Goal: Task Accomplishment & Management: Complete application form

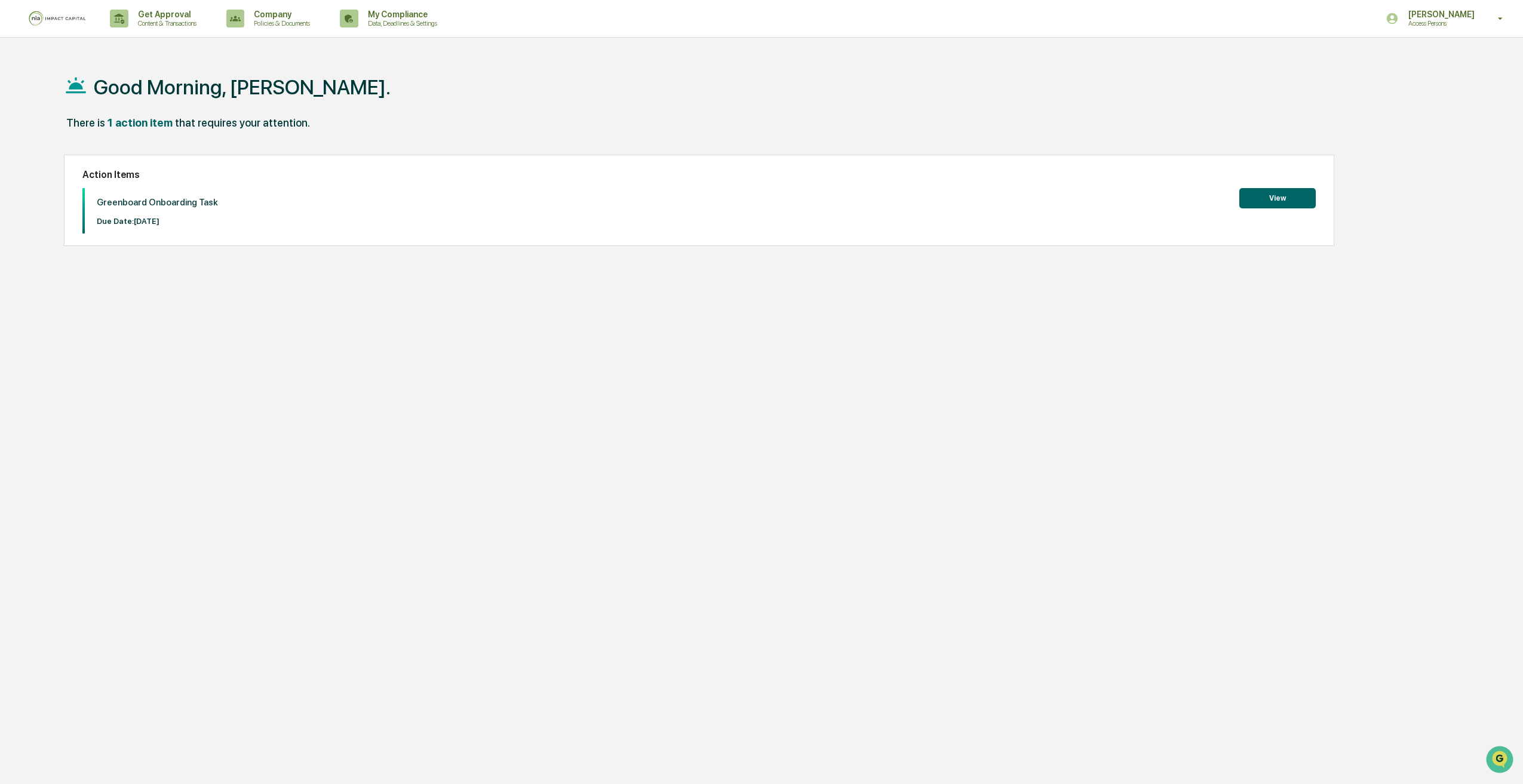
click at [1283, 202] on button "View" at bounding box center [1278, 198] width 77 height 20
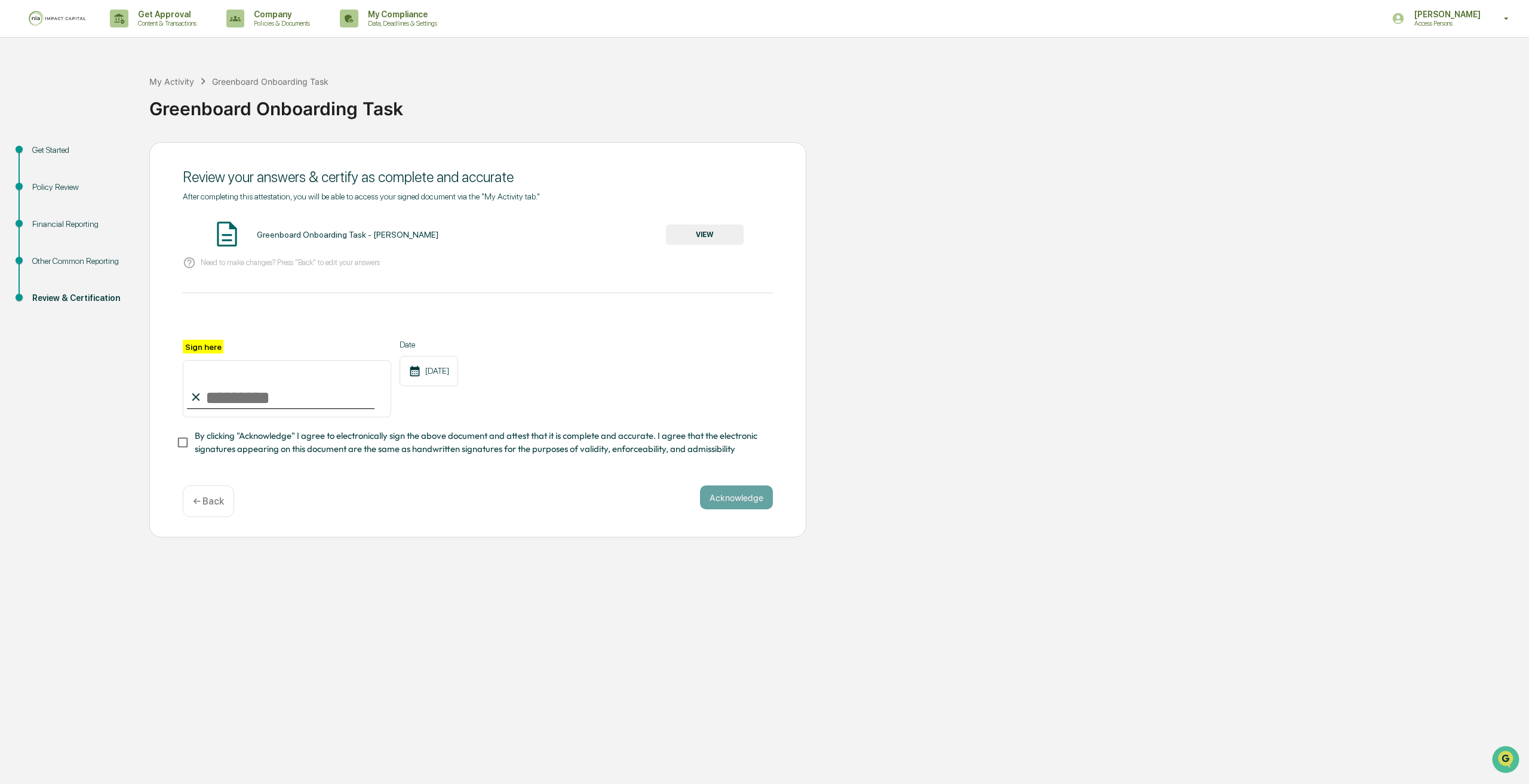
click at [708, 237] on button "VIEW" at bounding box center [705, 234] width 78 height 20
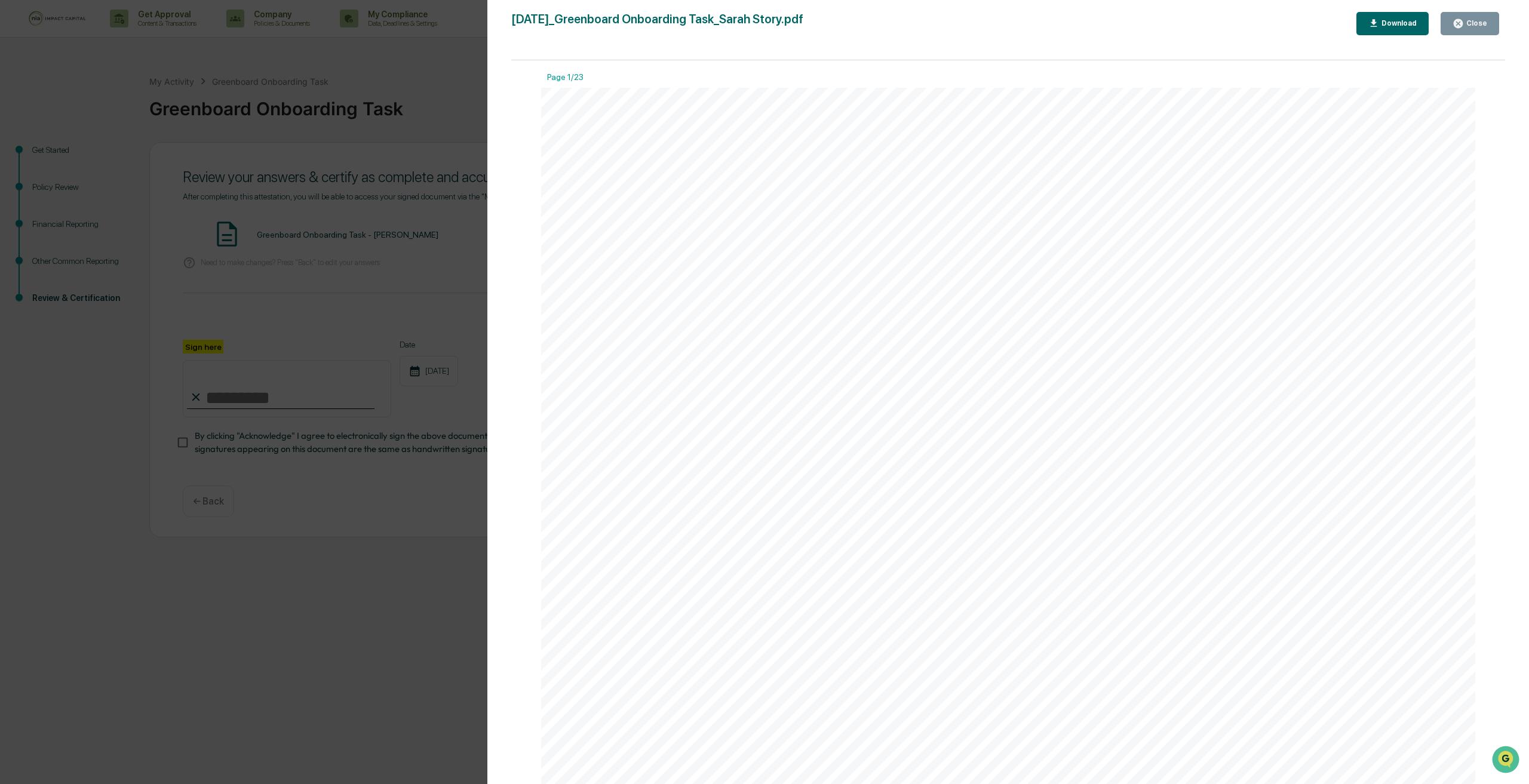
click at [1472, 24] on div "Close" at bounding box center [1475, 23] width 23 height 9
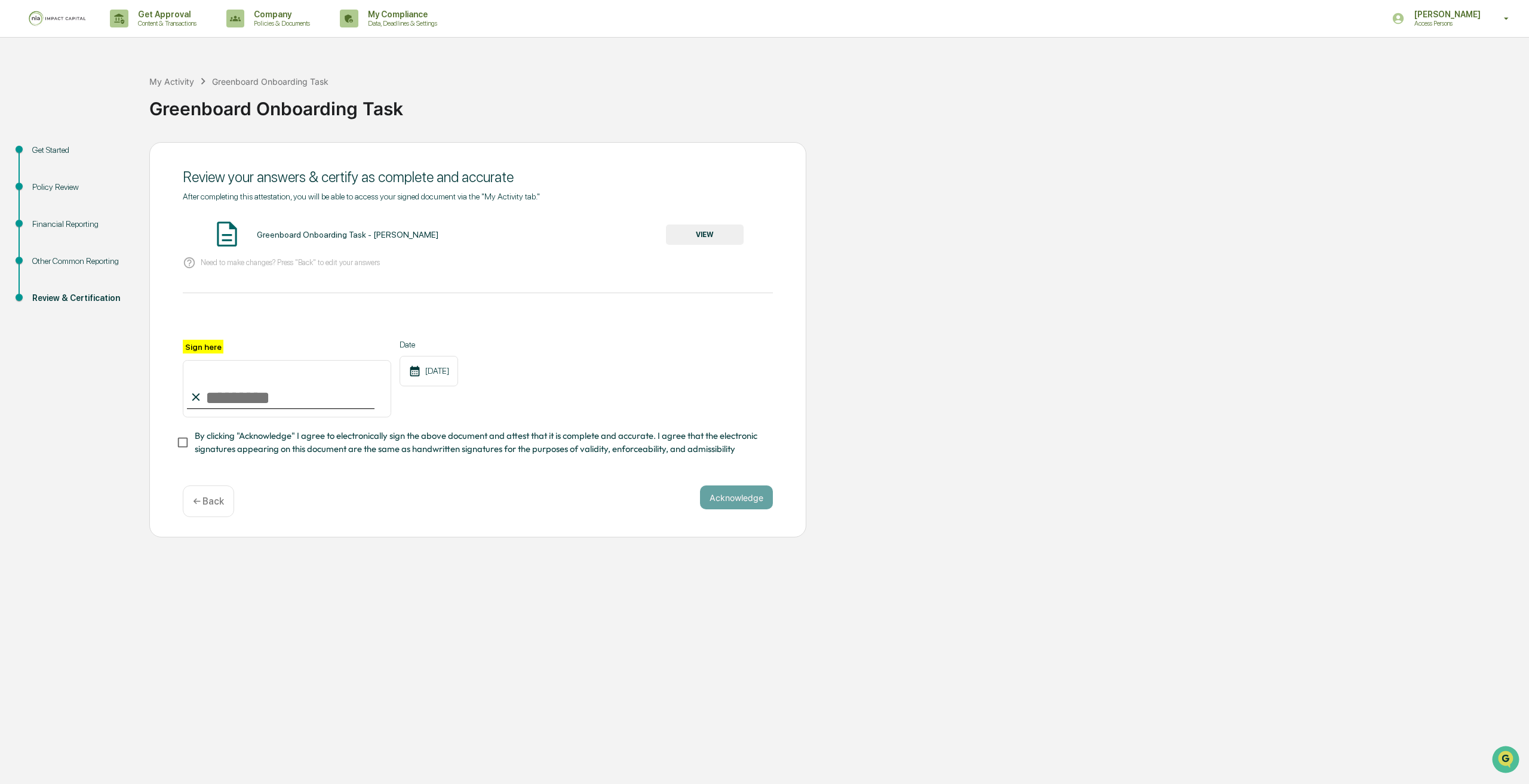
click at [720, 236] on button "VIEW" at bounding box center [705, 234] width 78 height 20
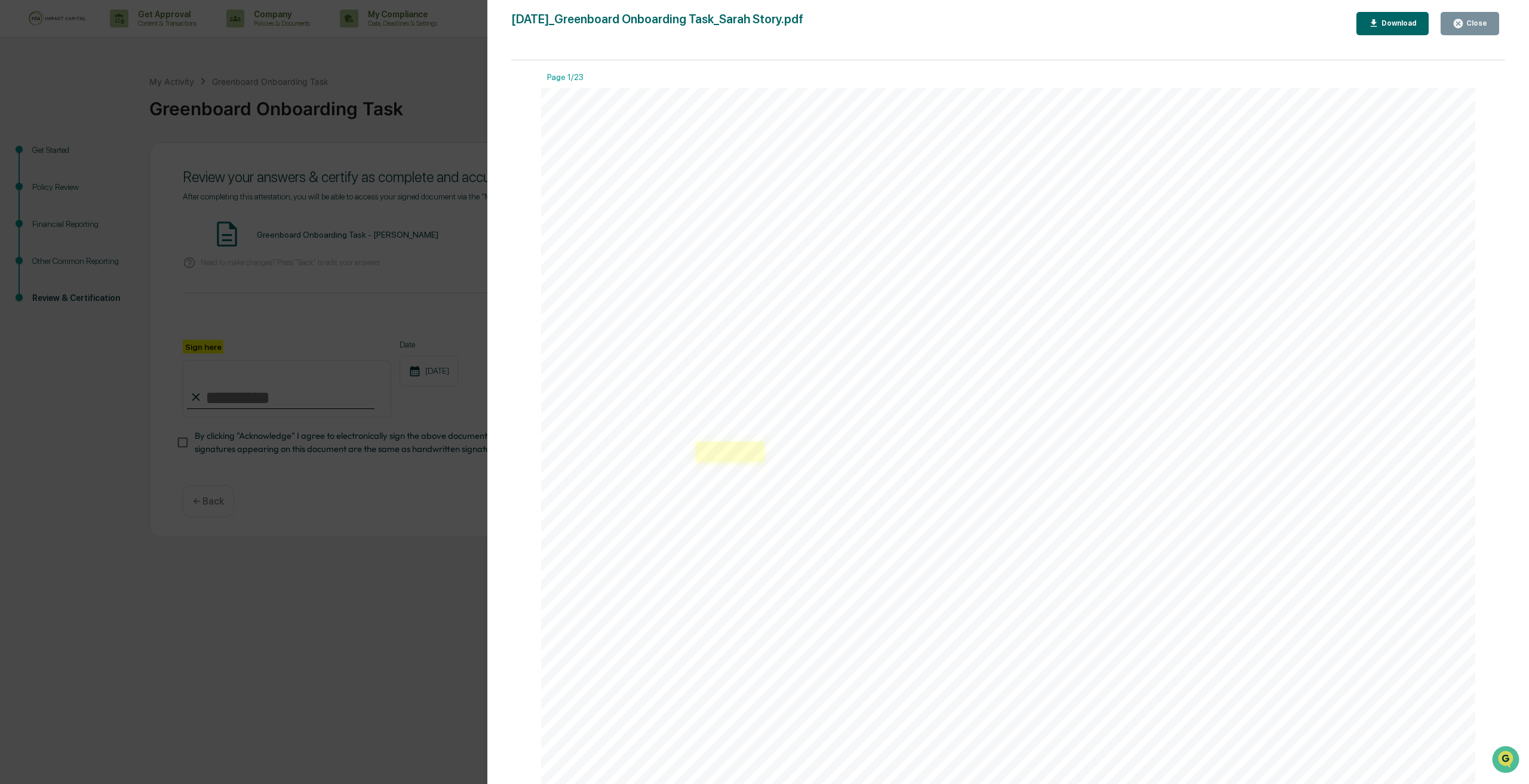
click at [705, 457] on link at bounding box center [730, 451] width 68 height 19
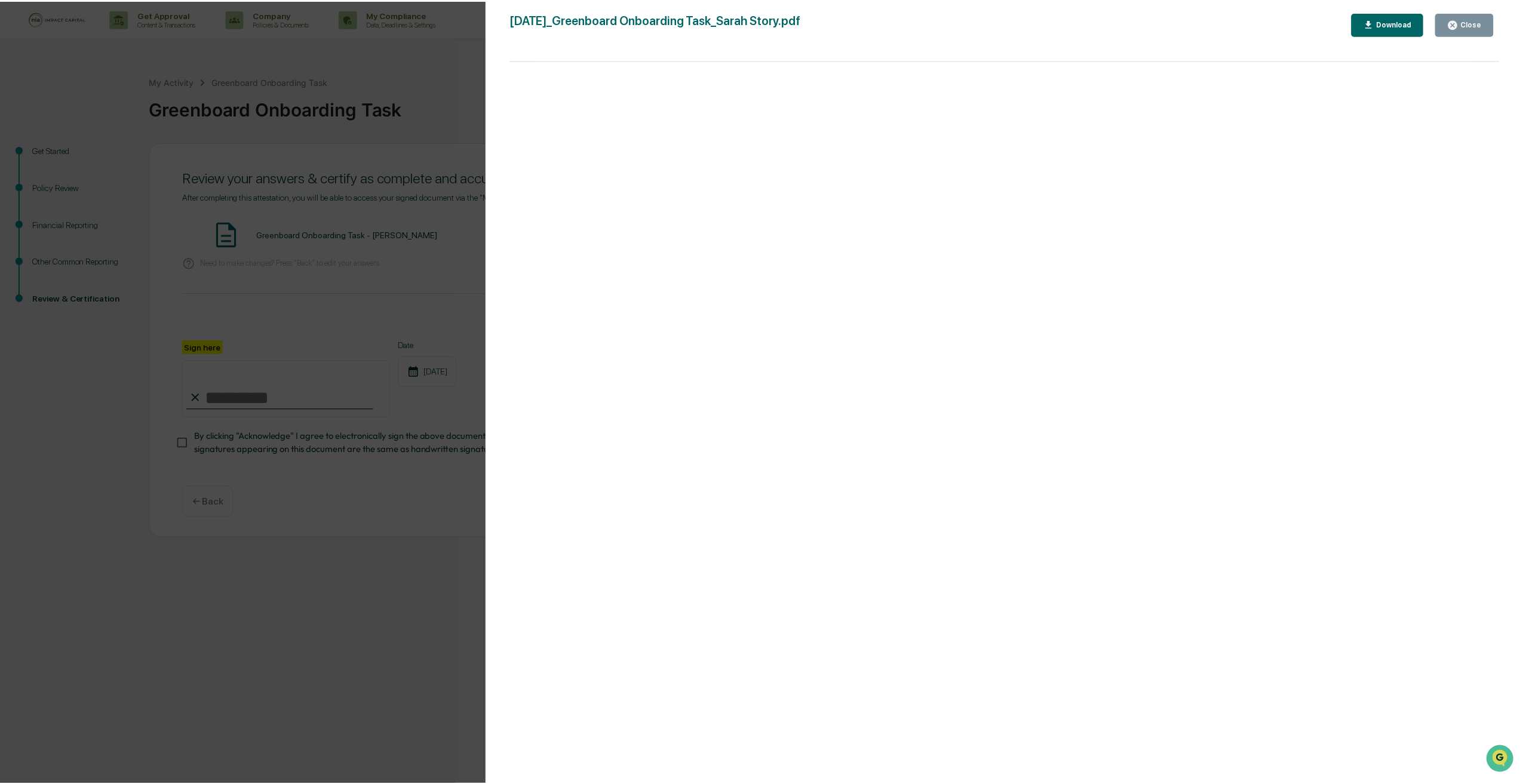
scroll to position [1604, 0]
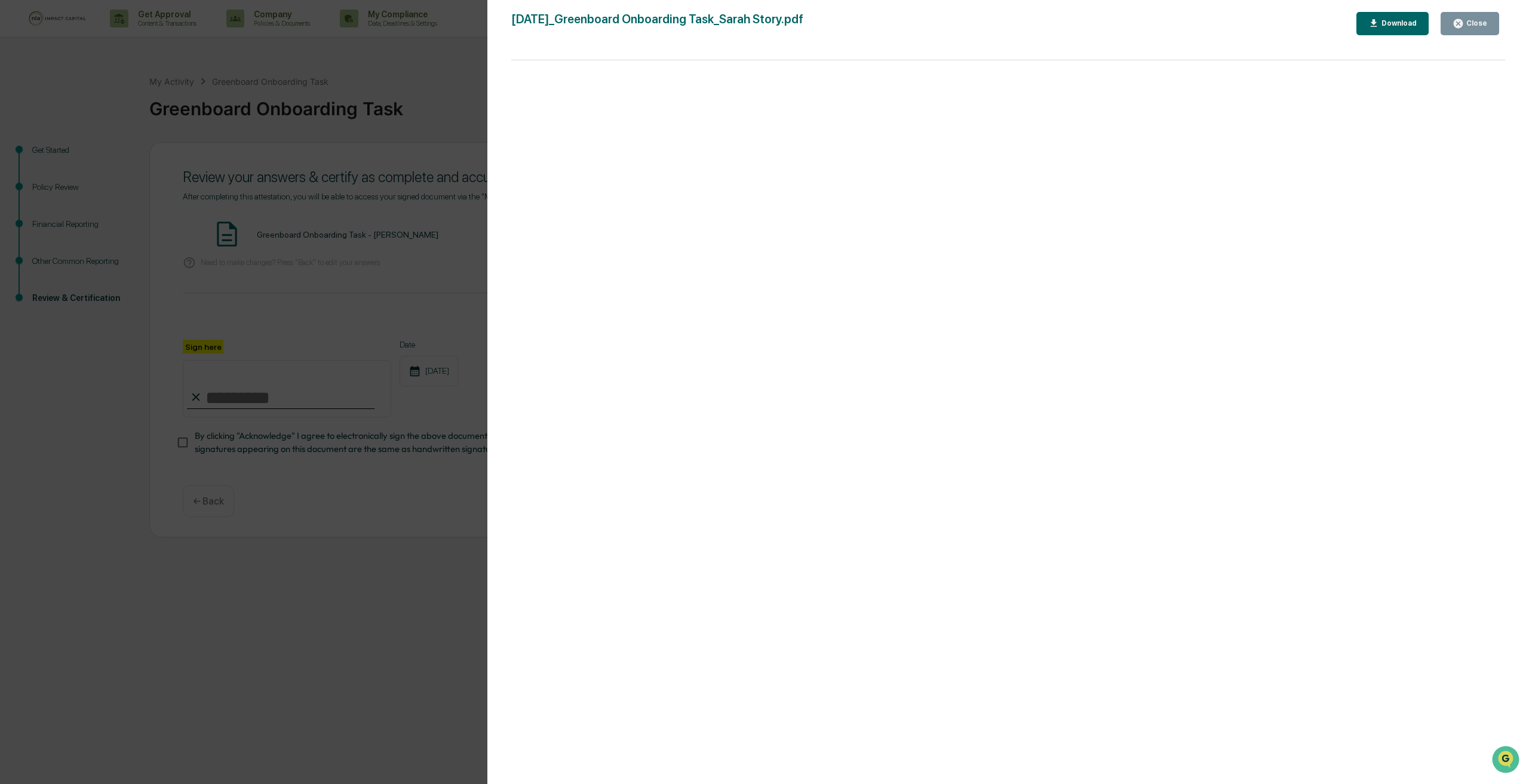
click at [1484, 24] on div "Close" at bounding box center [1475, 23] width 23 height 9
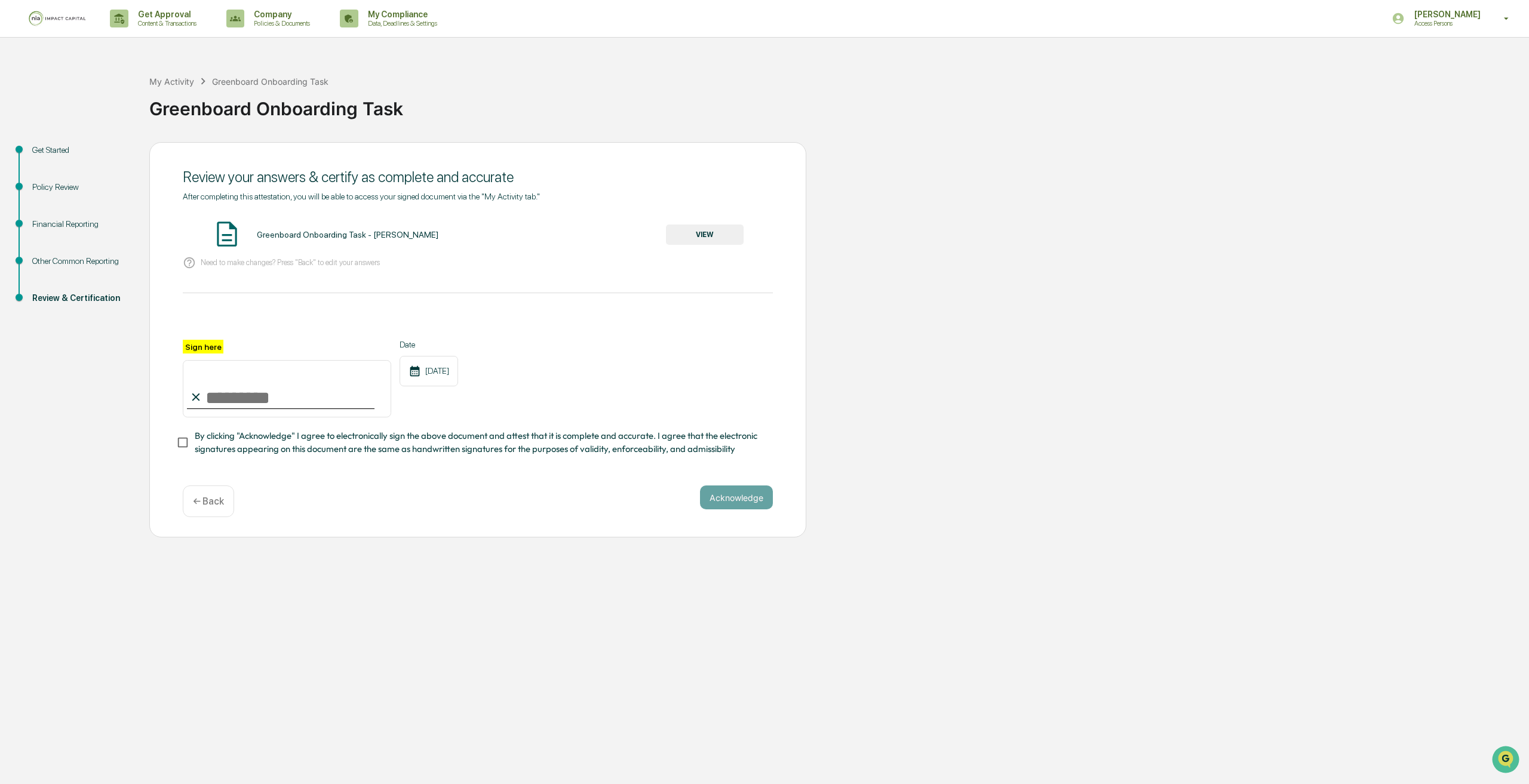
click at [206, 492] on div "← Back" at bounding box center [208, 501] width 51 height 32
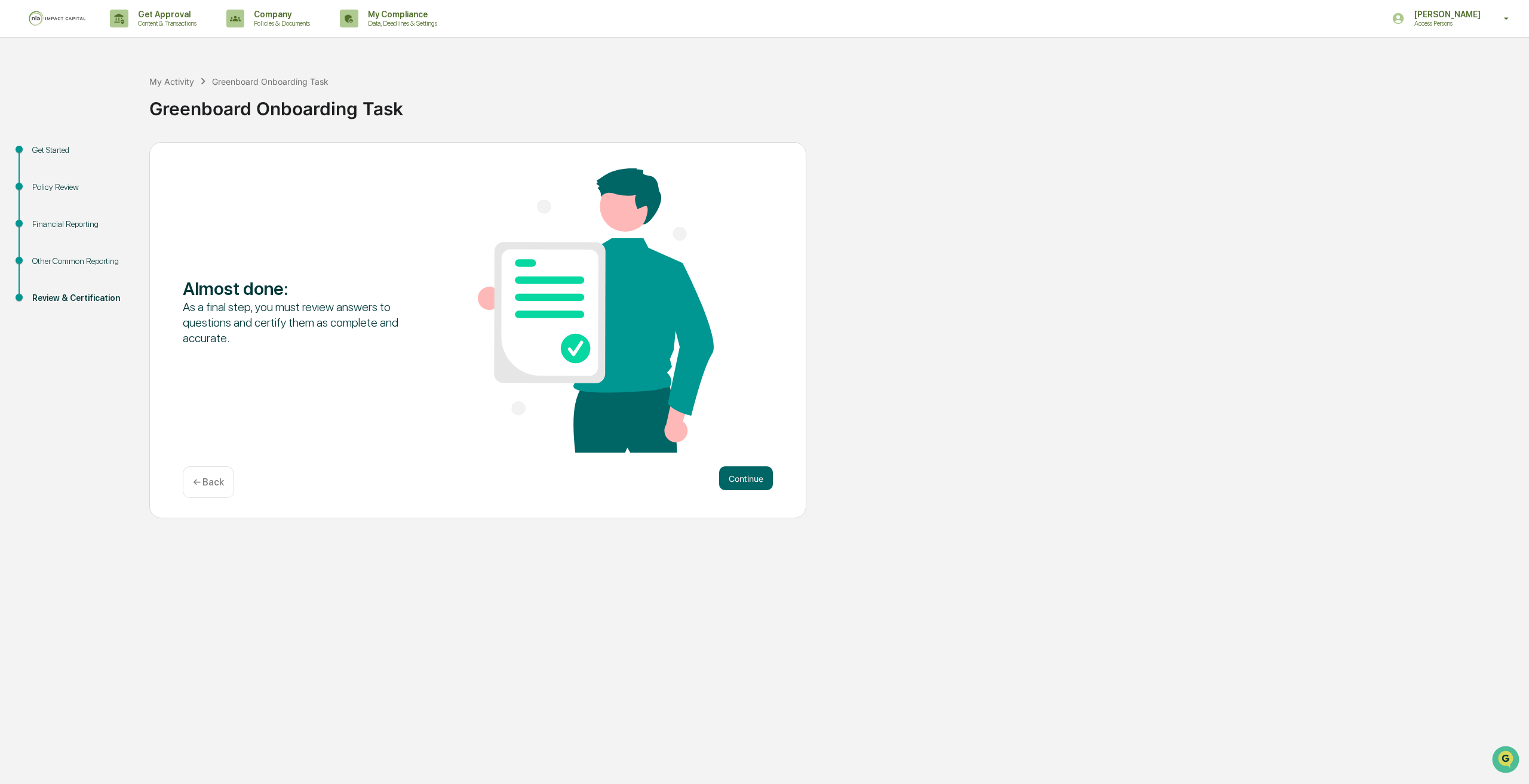
click at [222, 486] on p "← Back" at bounding box center [208, 482] width 31 height 12
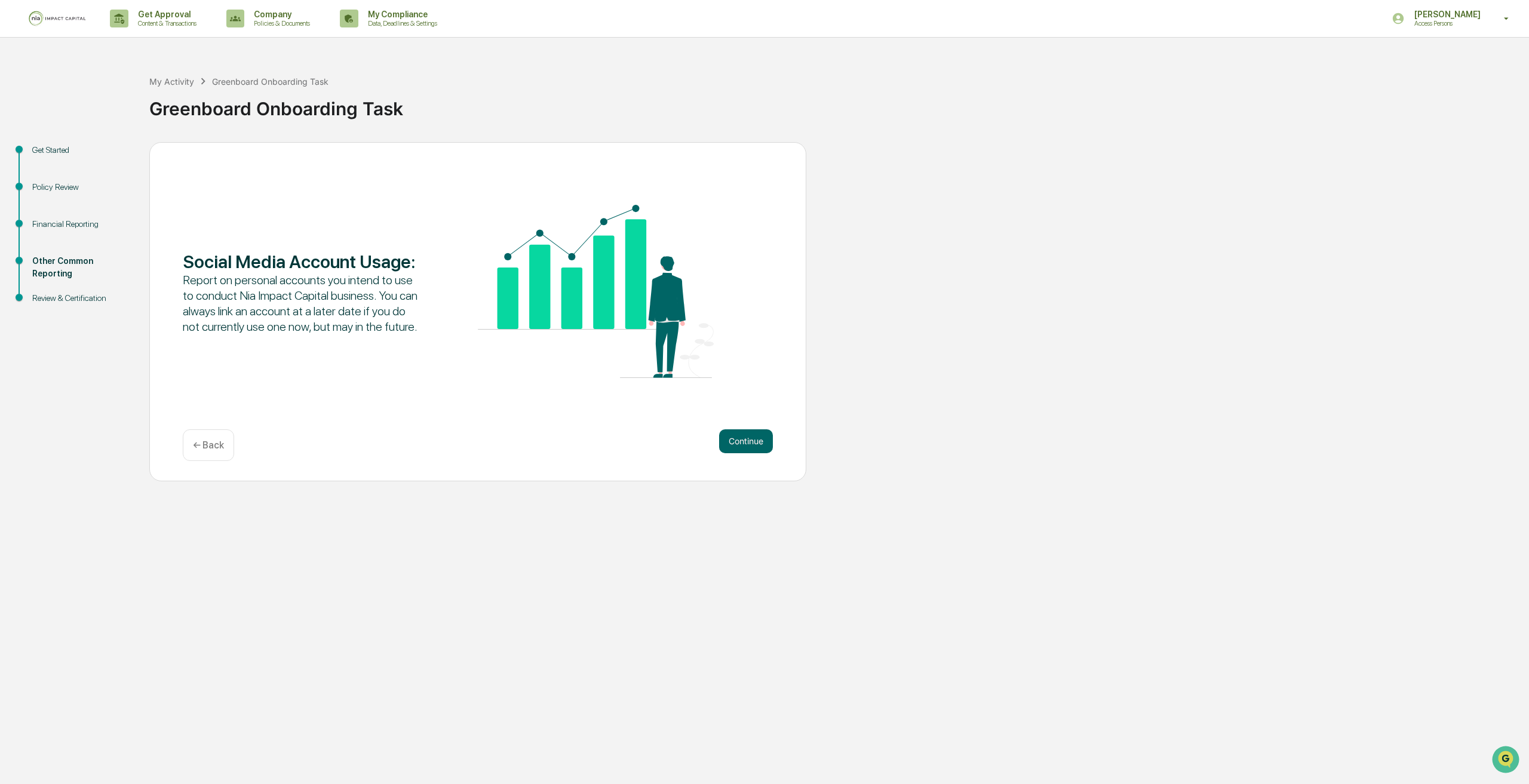
click at [207, 437] on div "← Back" at bounding box center [208, 445] width 51 height 32
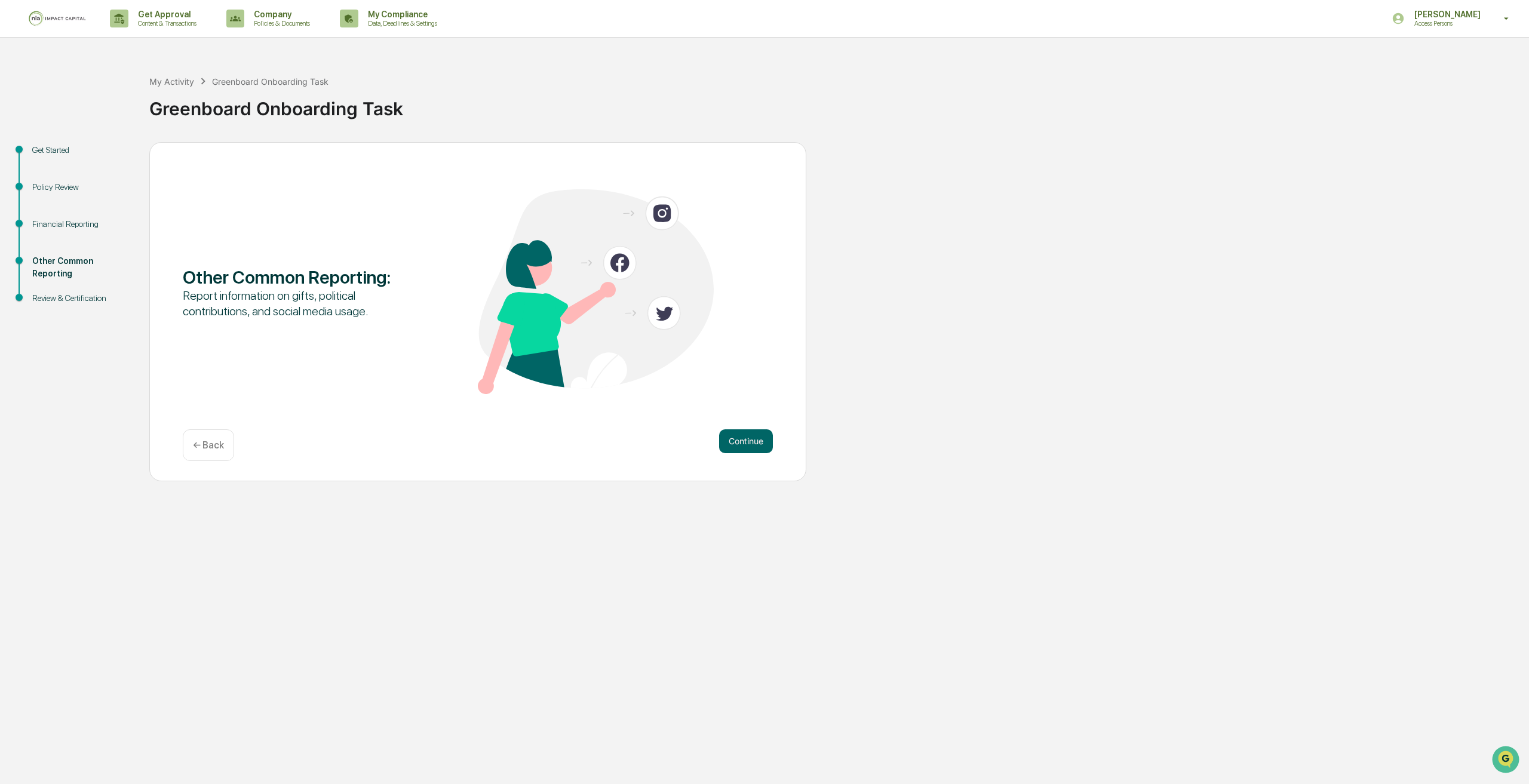
click at [207, 449] on p "← Back" at bounding box center [208, 445] width 31 height 12
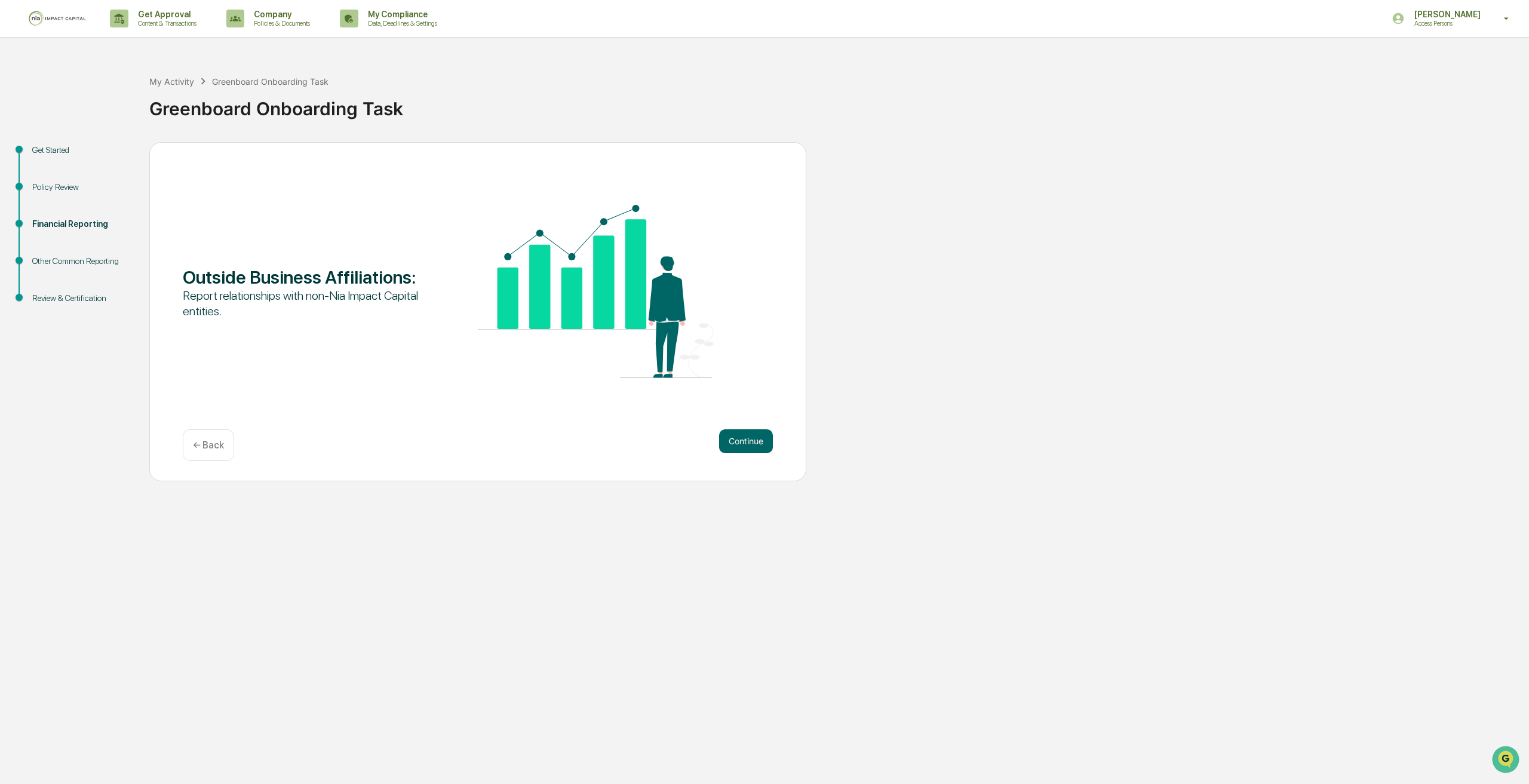
click at [206, 445] on p "← Back" at bounding box center [208, 445] width 31 height 12
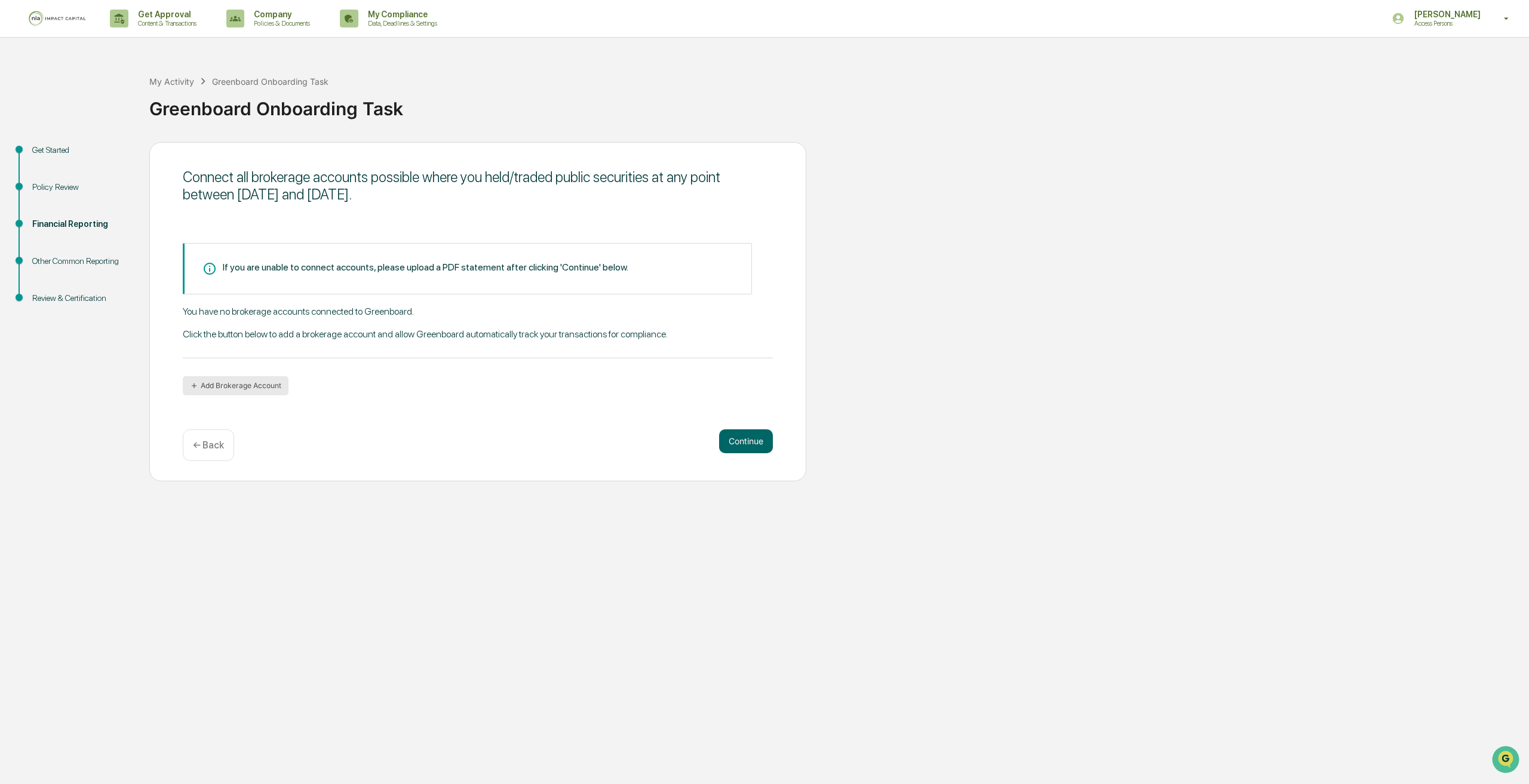
click at [260, 388] on button "Add Brokerage Account" at bounding box center [235, 385] width 106 height 19
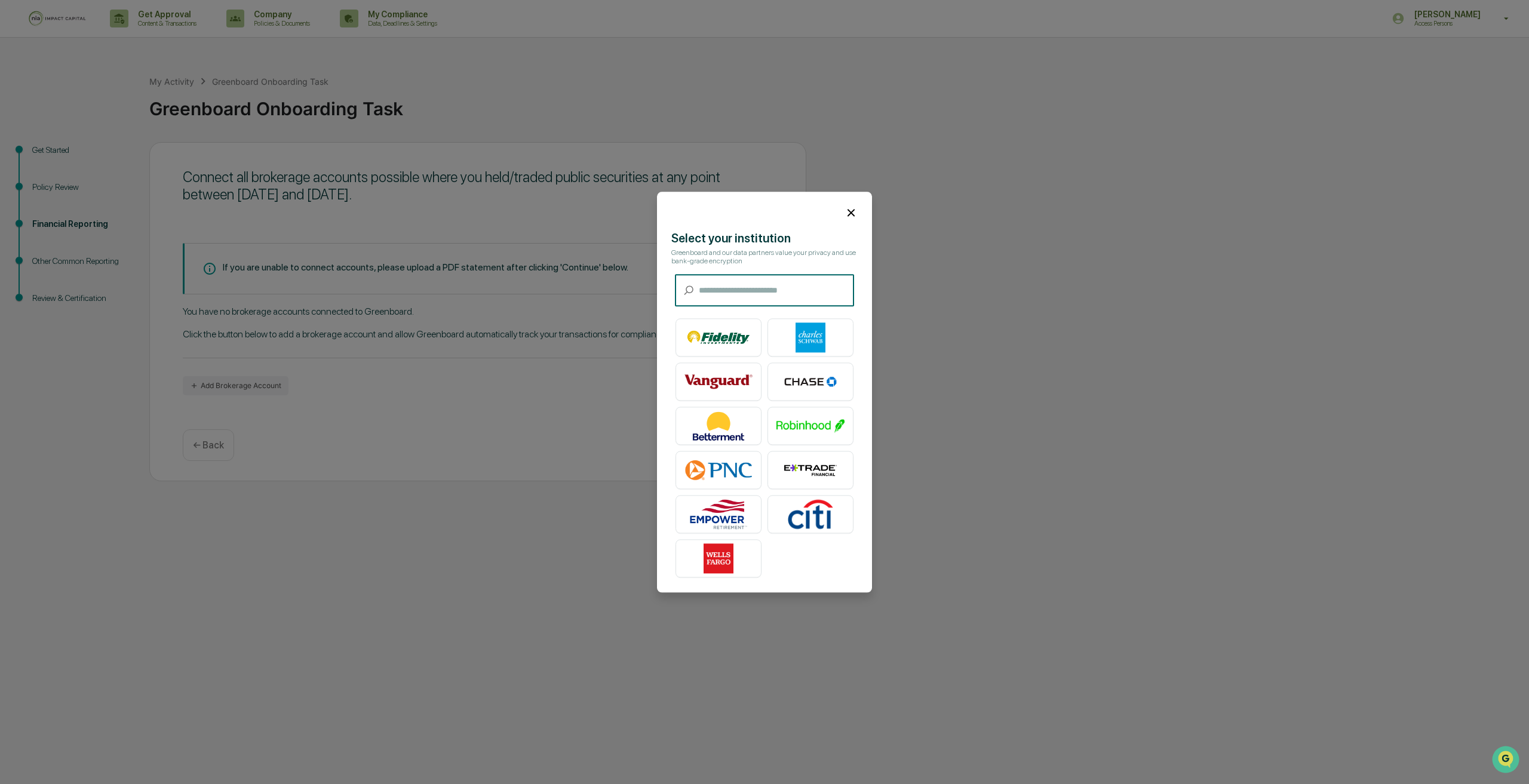
click at [851, 210] on icon at bounding box center [851, 213] width 13 height 13
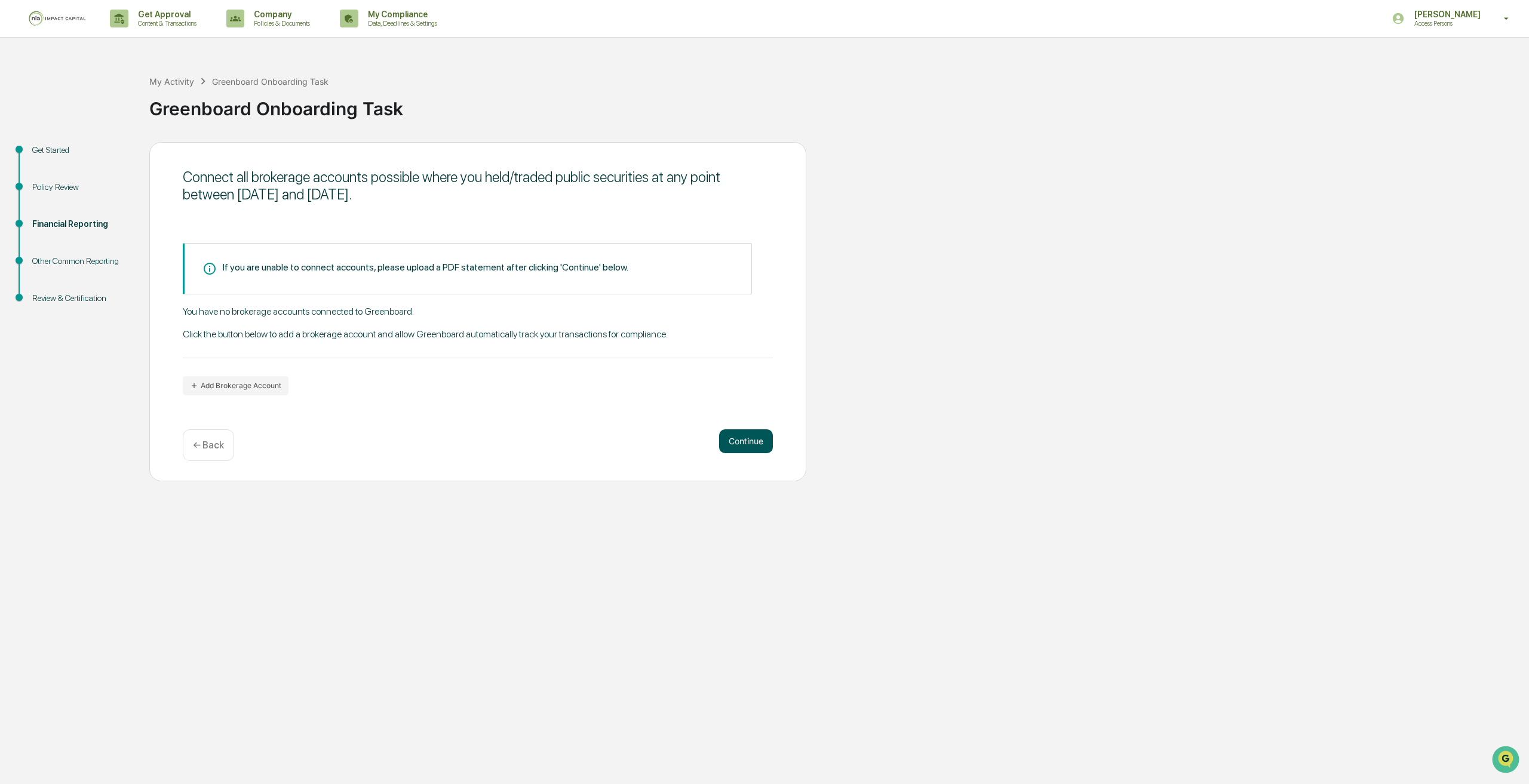
click at [754, 442] on button "Continue" at bounding box center [746, 441] width 54 height 24
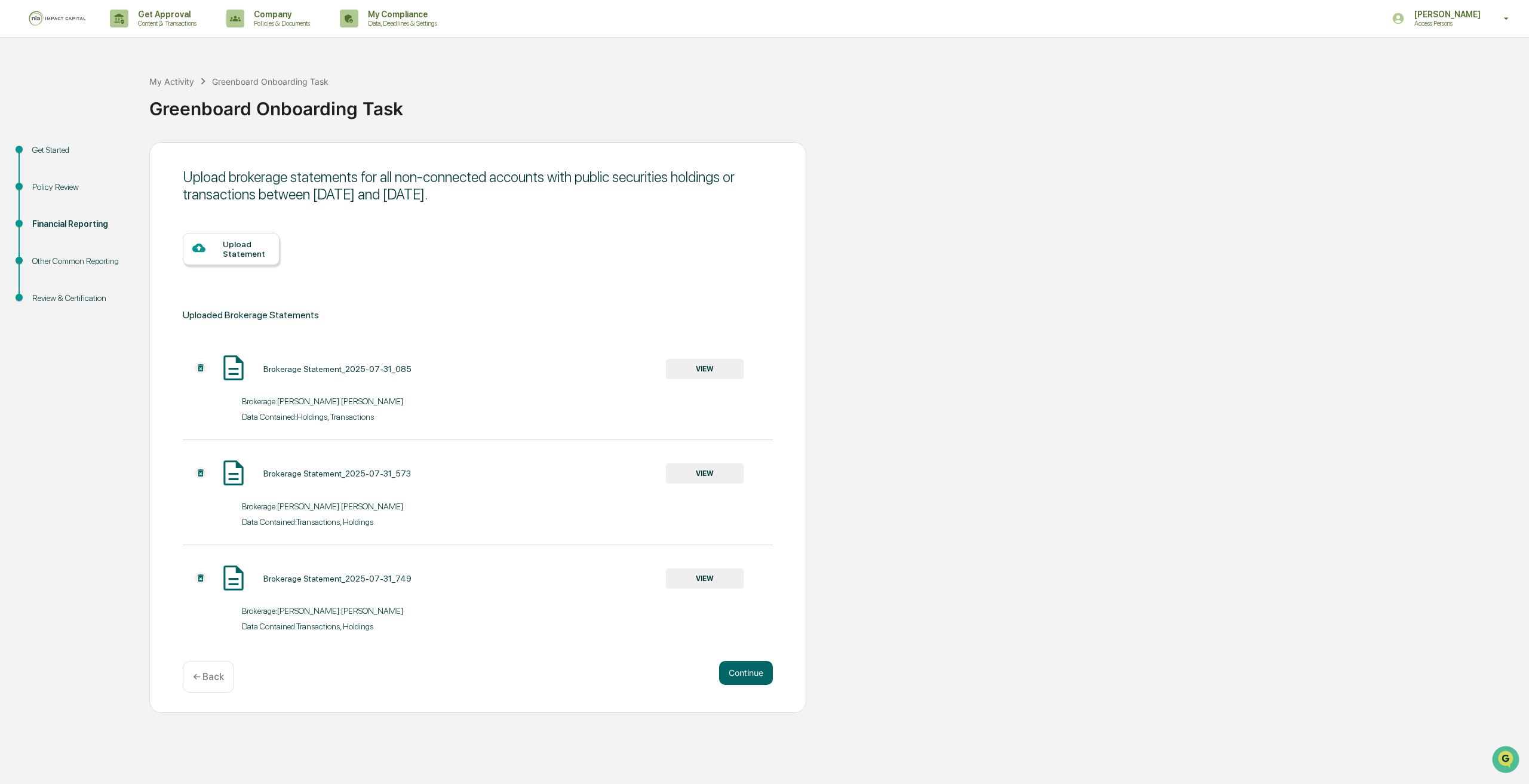
click at [265, 245] on div "Upload Statement" at bounding box center [246, 249] width 47 height 19
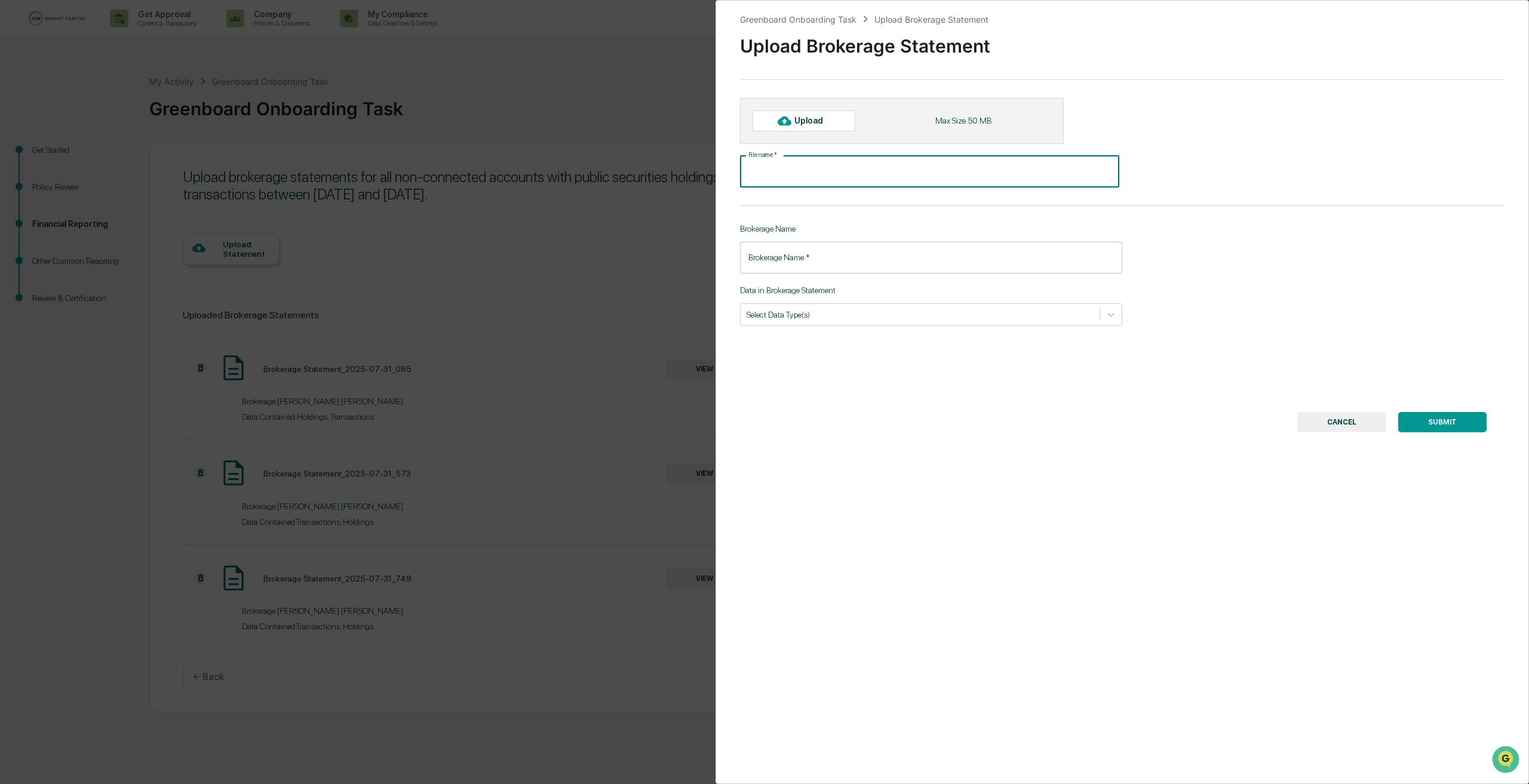
click at [946, 178] on input "File name   *" at bounding box center [929, 172] width 379 height 32
click at [822, 127] on div "Upload" at bounding box center [804, 120] width 103 height 20
type input "**********"
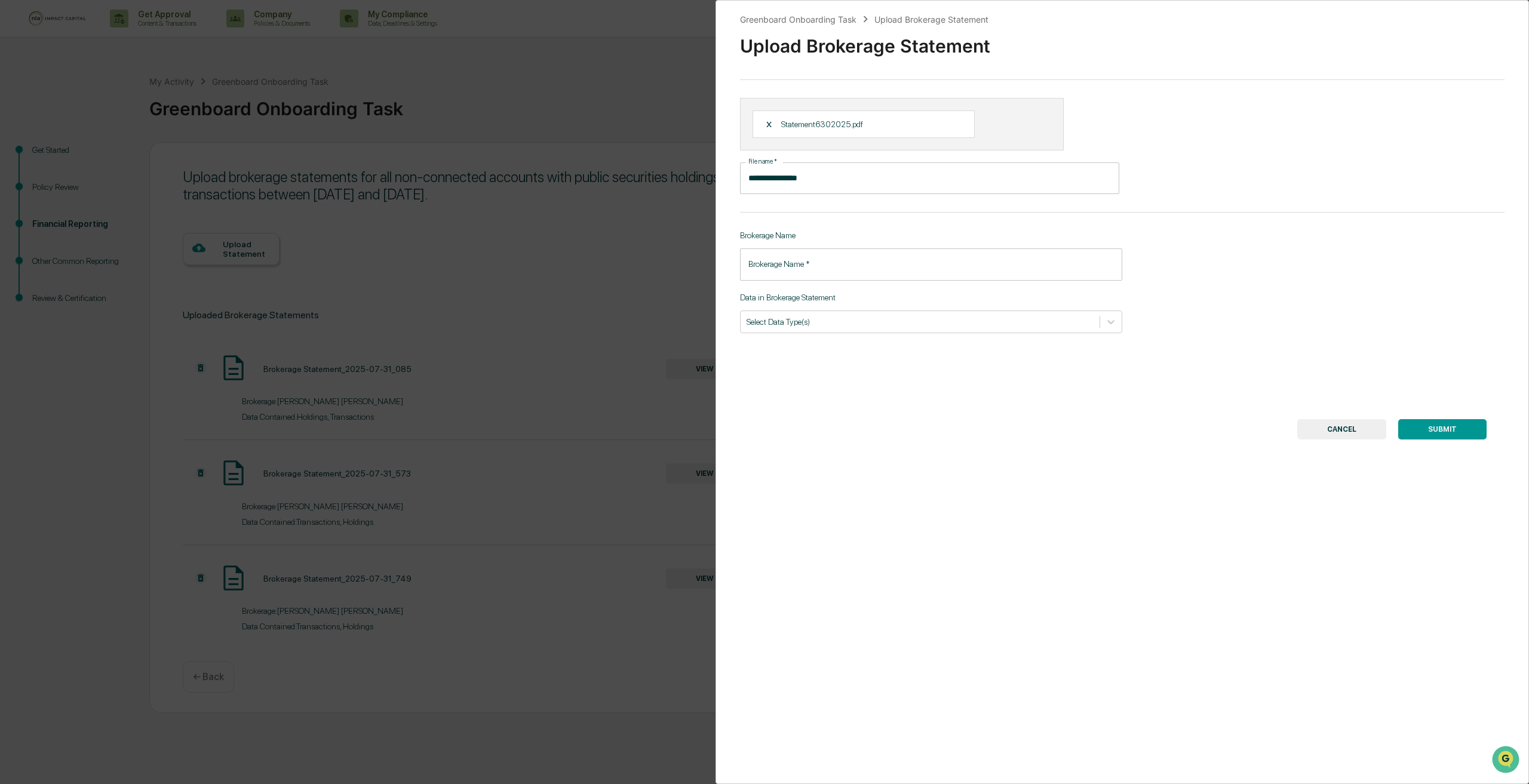
click at [821, 272] on input "Brokerage Name   *" at bounding box center [931, 264] width 382 height 32
type input "********"
click at [827, 324] on div at bounding box center [920, 321] width 347 height 12
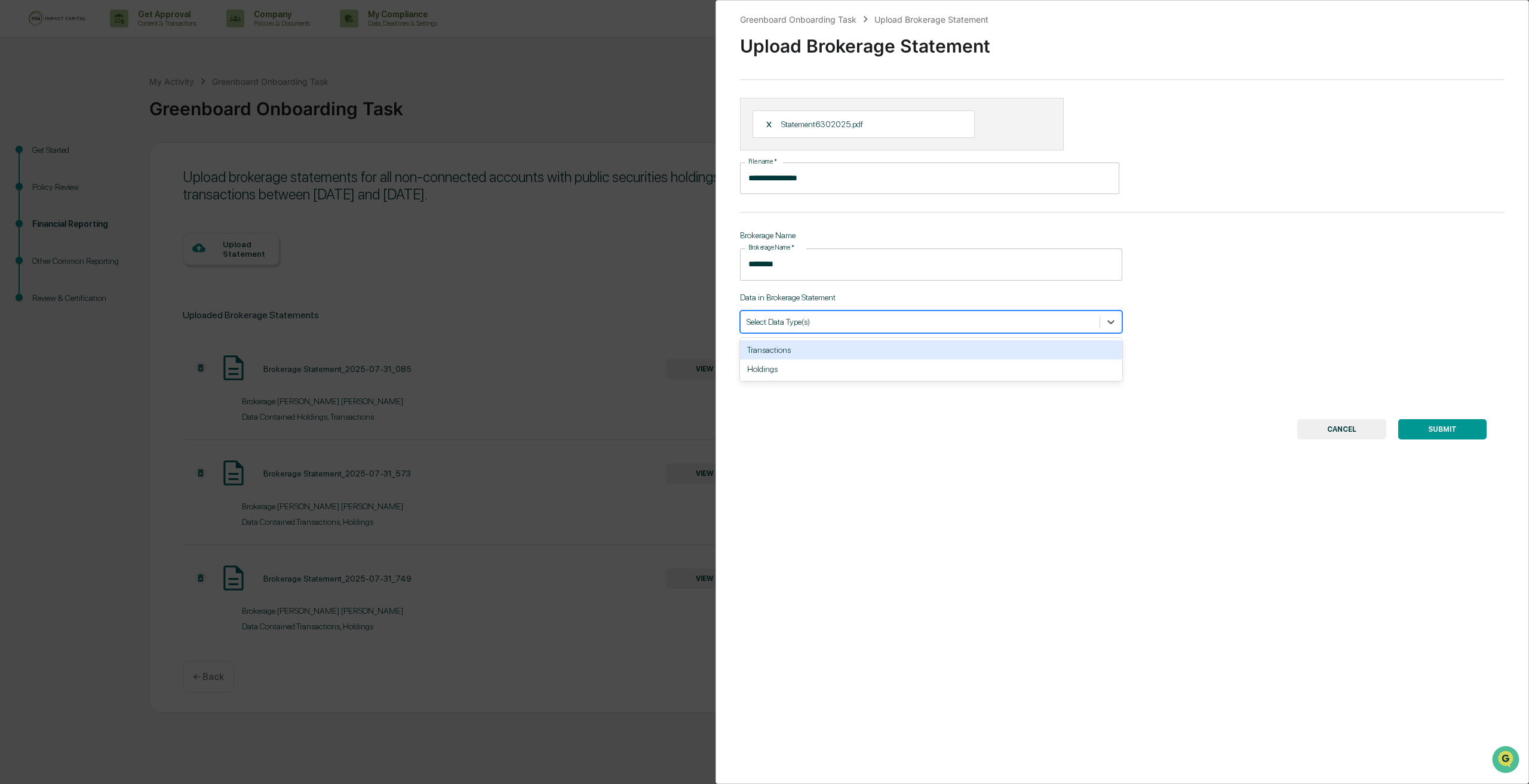
click at [815, 352] on div "Transactions" at bounding box center [931, 350] width 382 height 19
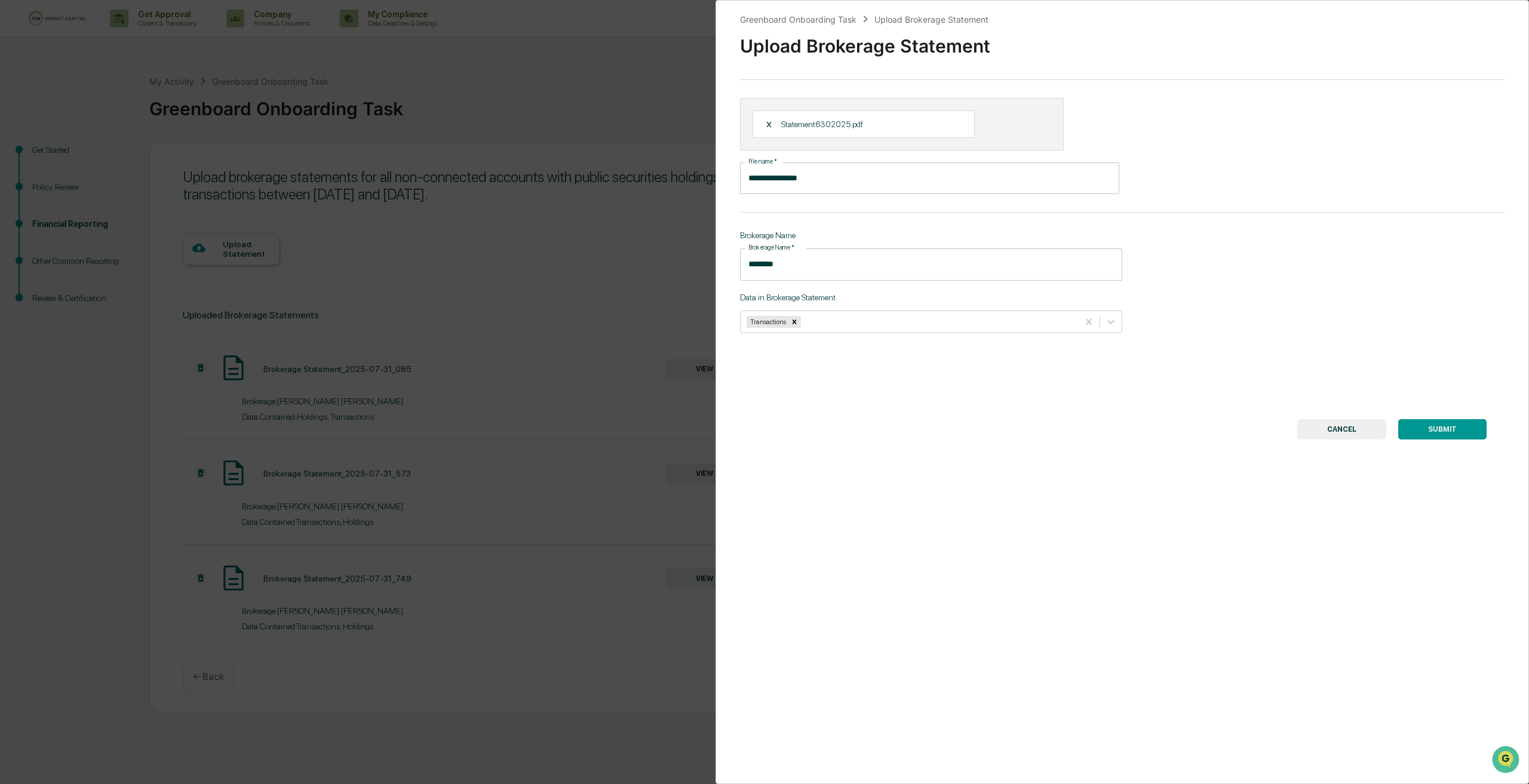
click at [806, 334] on div "**********" at bounding box center [1122, 392] width 813 height 784
click at [808, 319] on div at bounding box center [938, 321] width 269 height 12
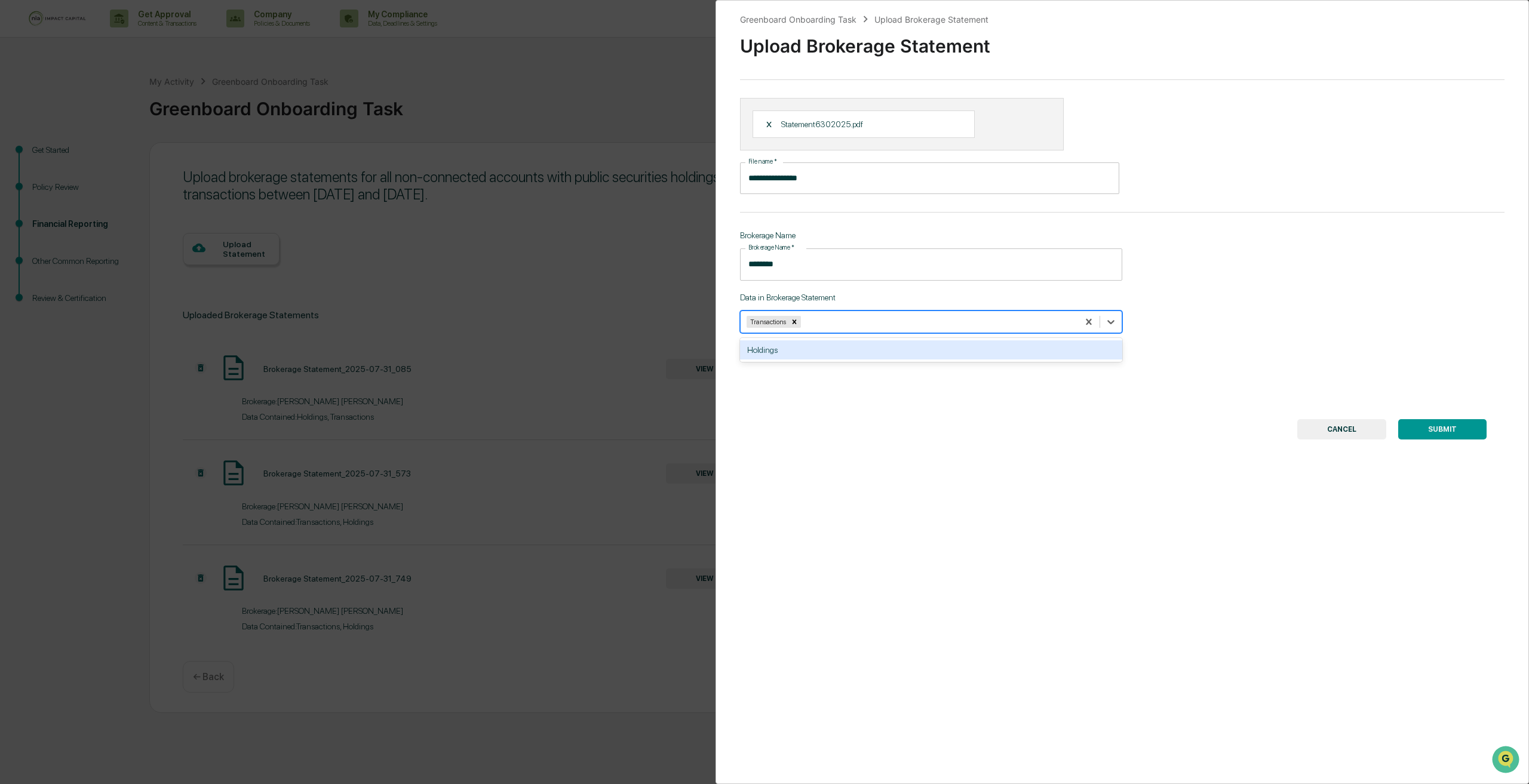
click at [808, 359] on div "Holdings" at bounding box center [931, 350] width 382 height 24
click at [811, 347] on div "Holdings" at bounding box center [931, 350] width 382 height 19
click at [819, 264] on input "********" at bounding box center [931, 264] width 382 height 32
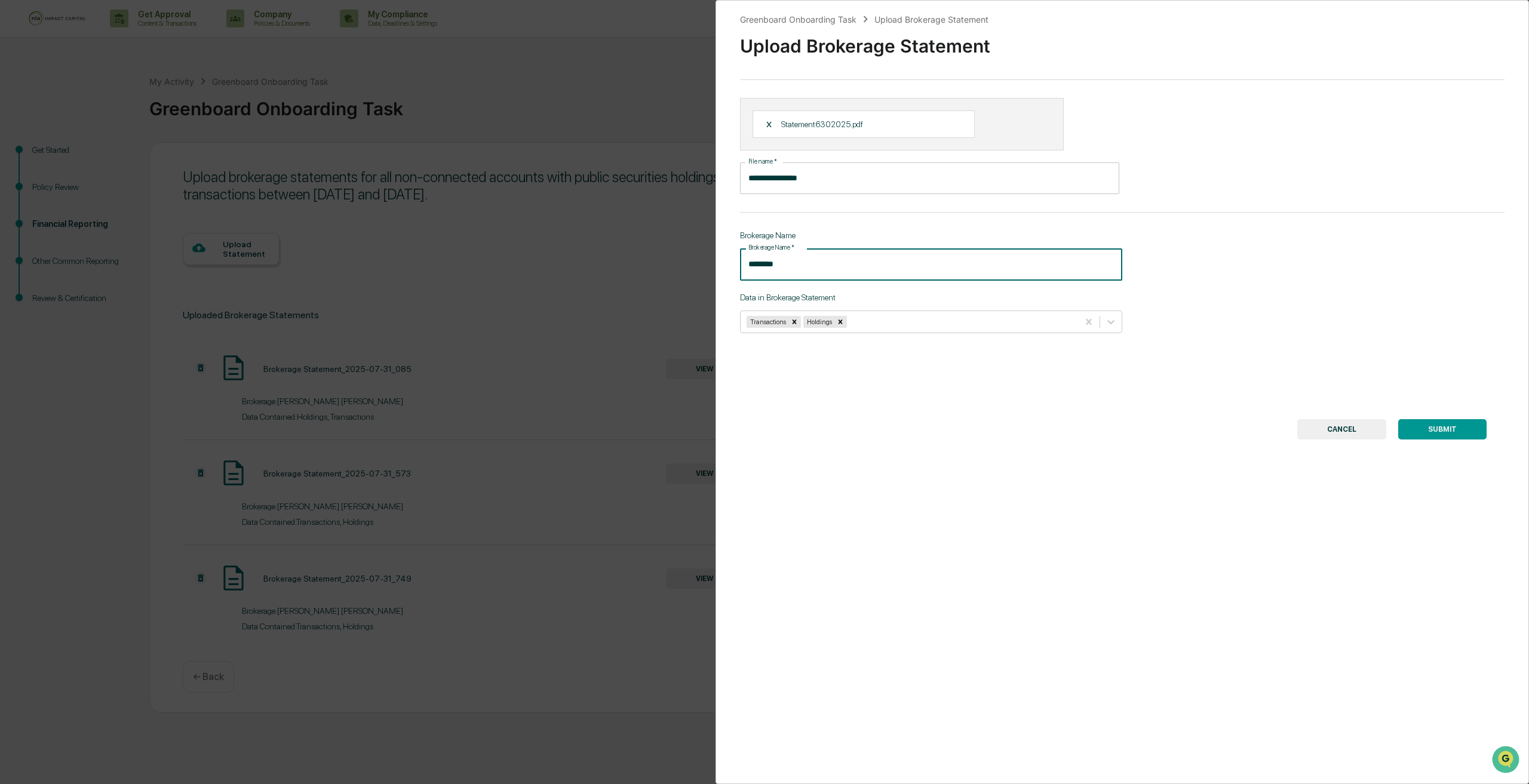
click at [1457, 438] on button "SUBMIT" at bounding box center [1442, 429] width 88 height 20
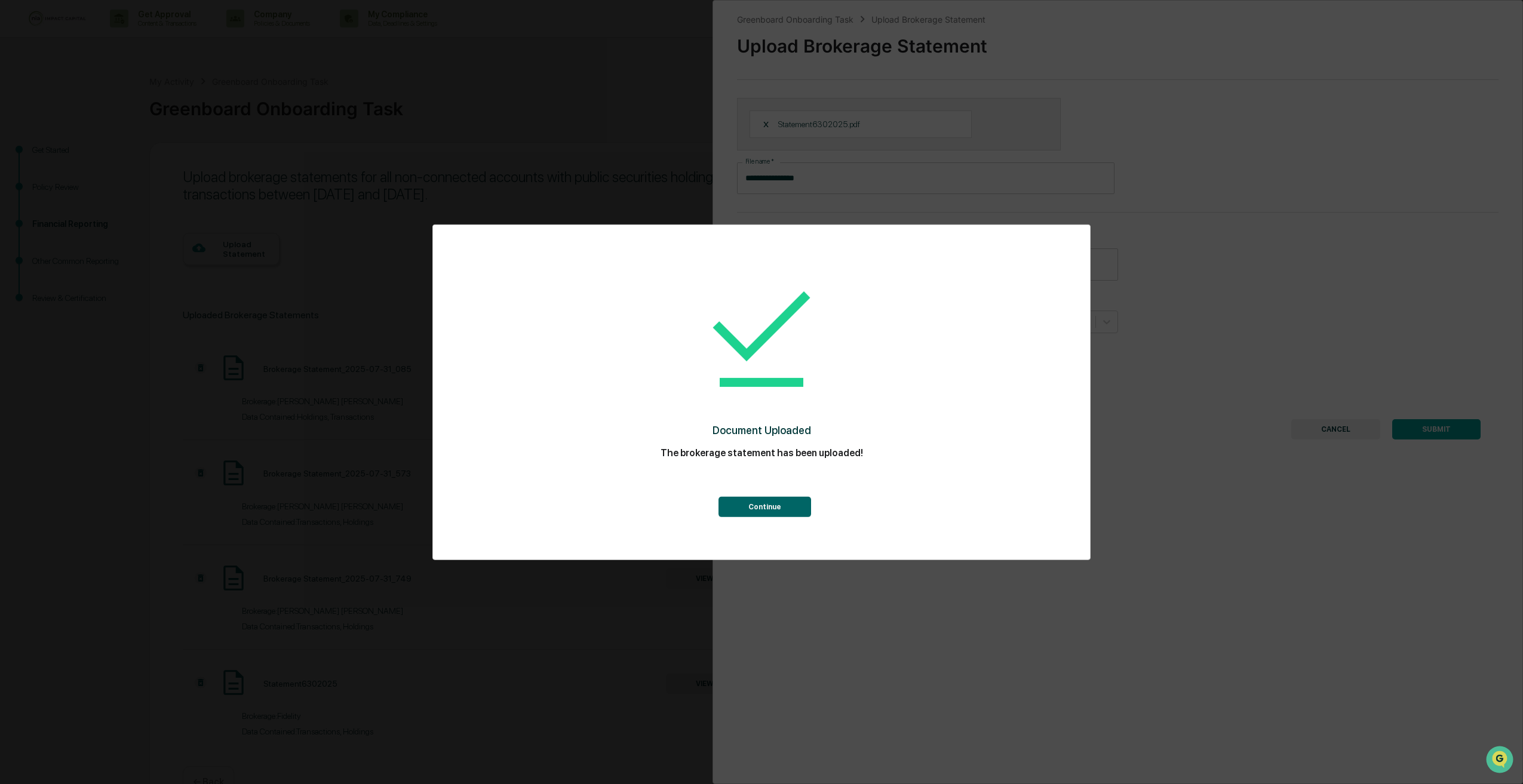
click at [781, 508] on button "Continue" at bounding box center [765, 507] width 92 height 20
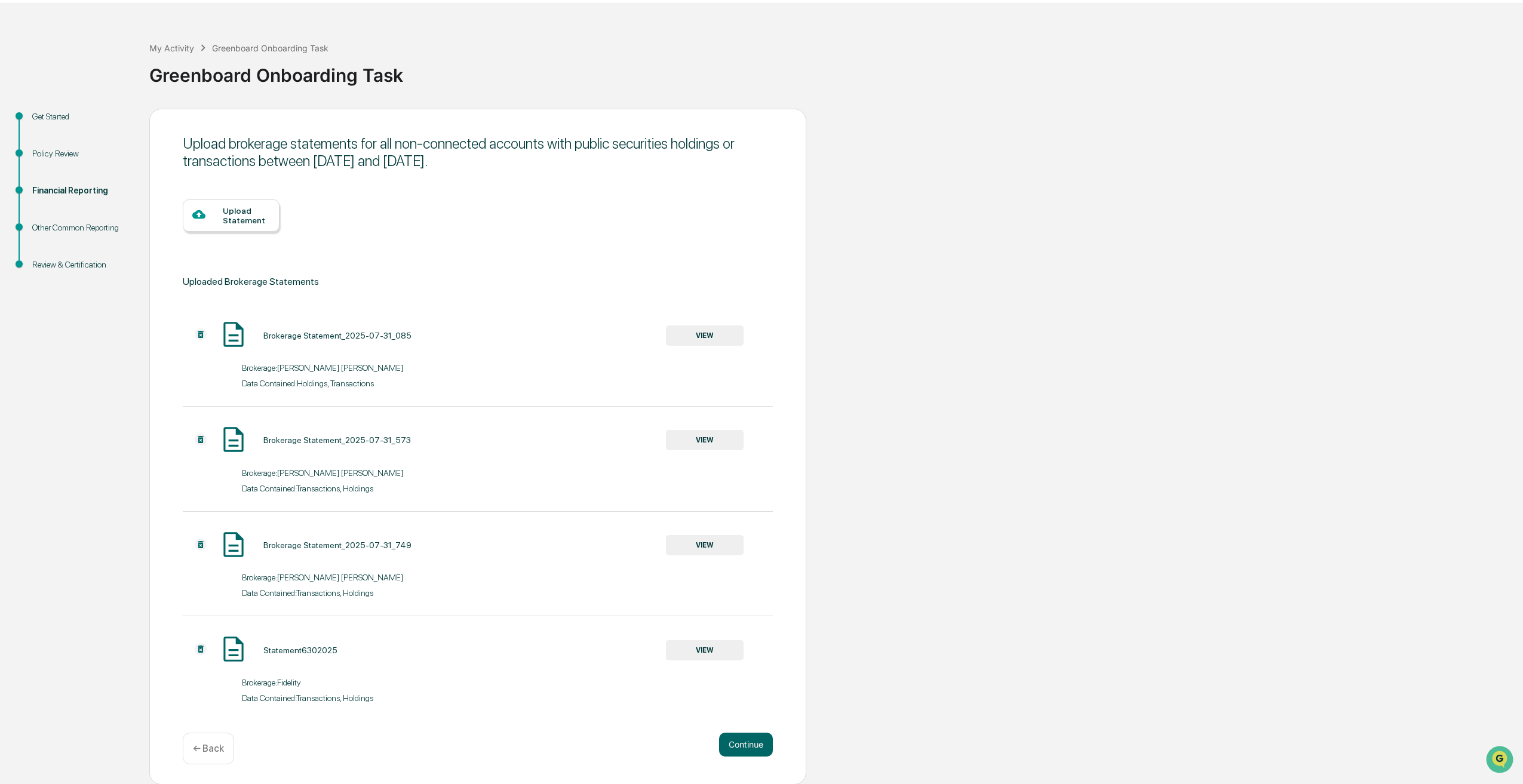
scroll to position [34, 0]
click at [733, 745] on button "Continue" at bounding box center [746, 743] width 54 height 24
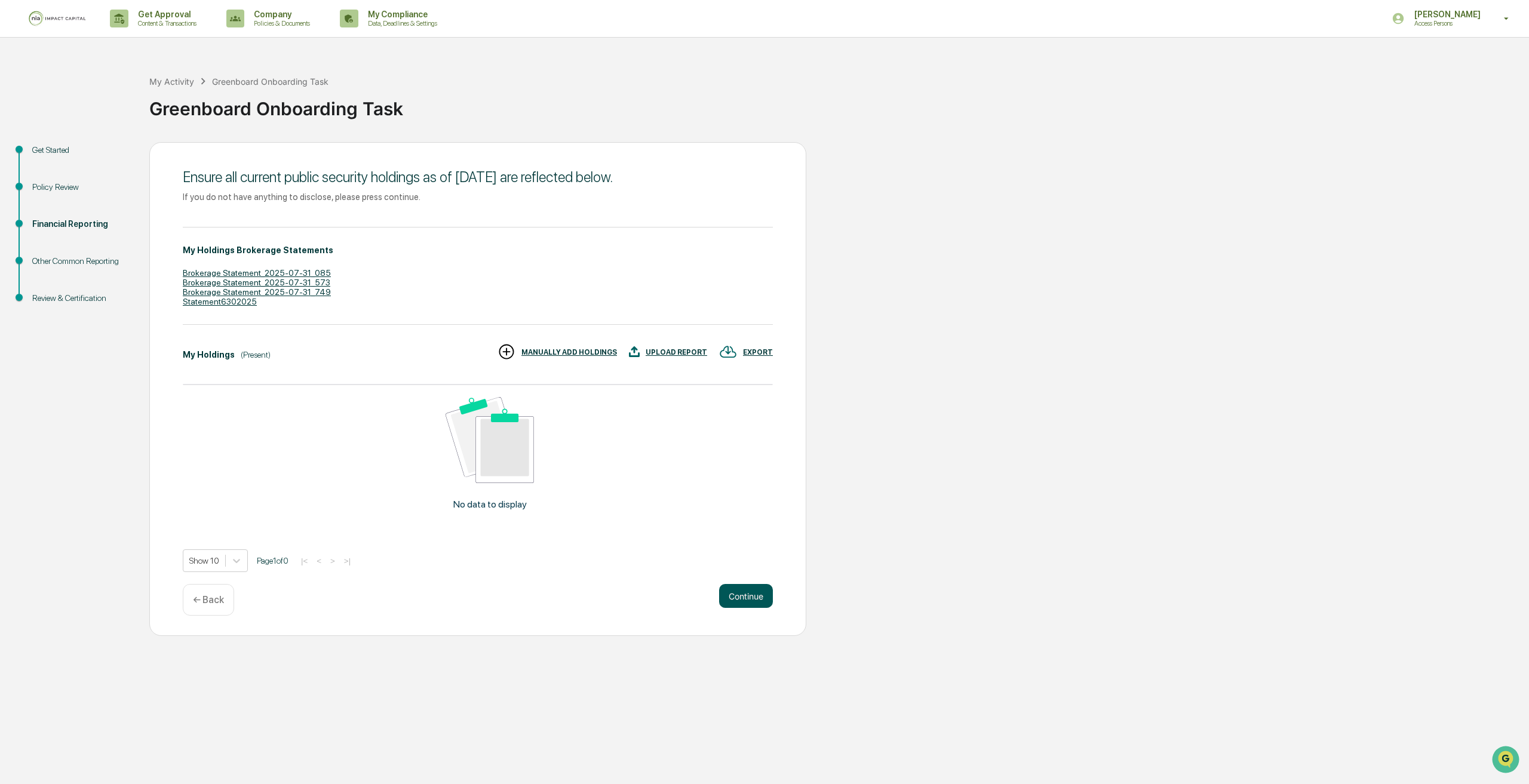
click at [752, 601] on button "Continue" at bounding box center [746, 595] width 54 height 24
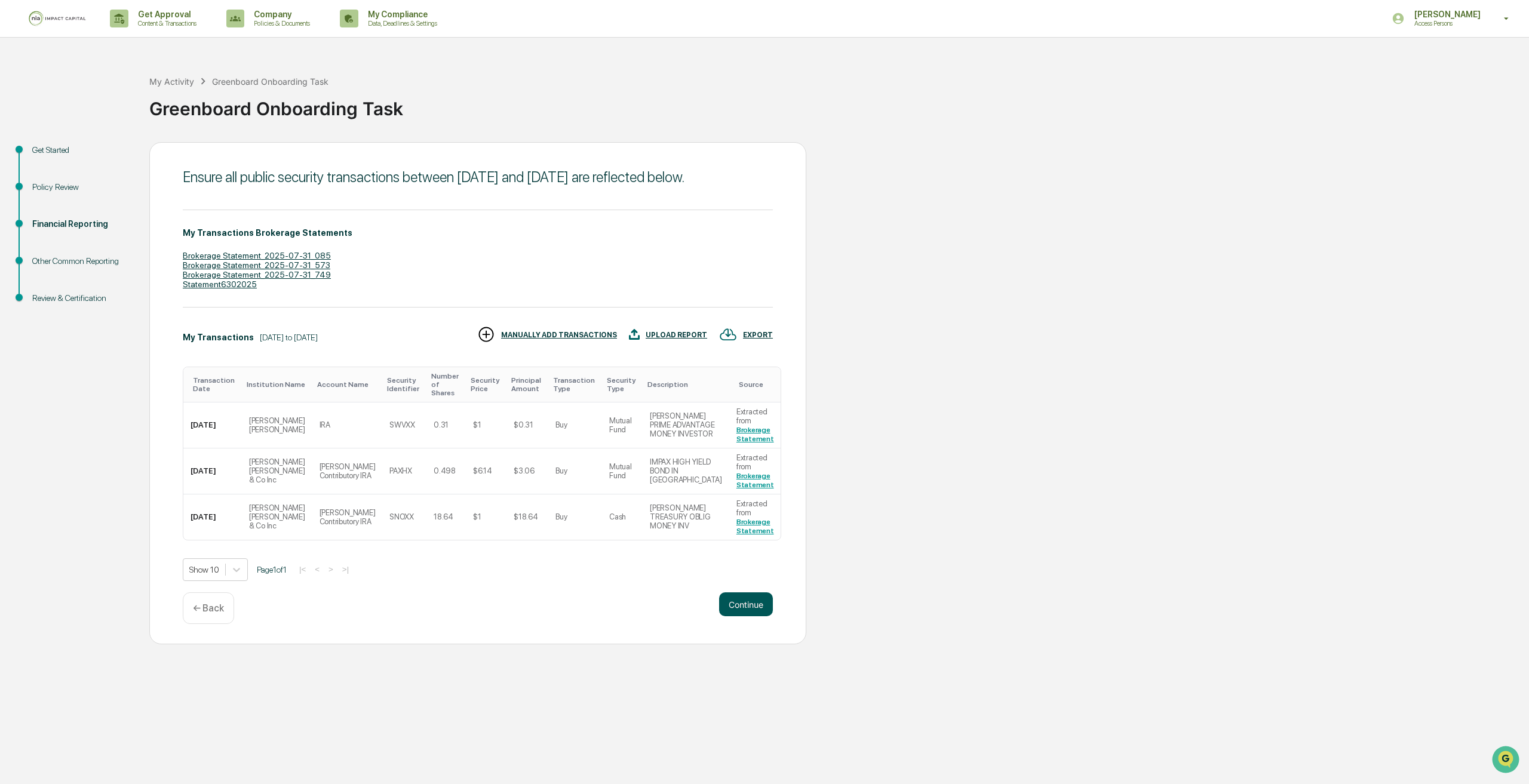
click at [753, 603] on button "Continue" at bounding box center [746, 604] width 54 height 24
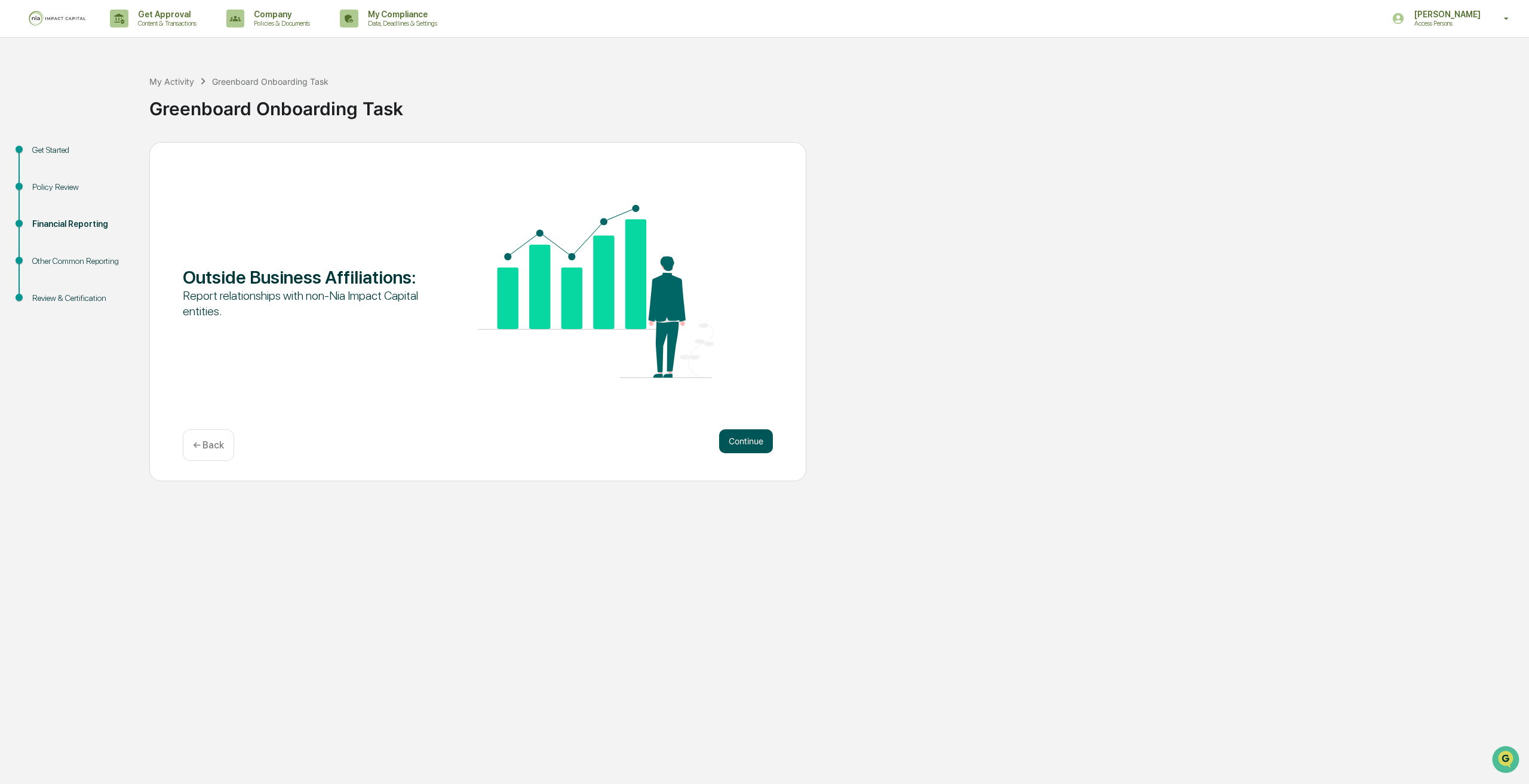
click at [745, 445] on button "Continue" at bounding box center [746, 441] width 54 height 24
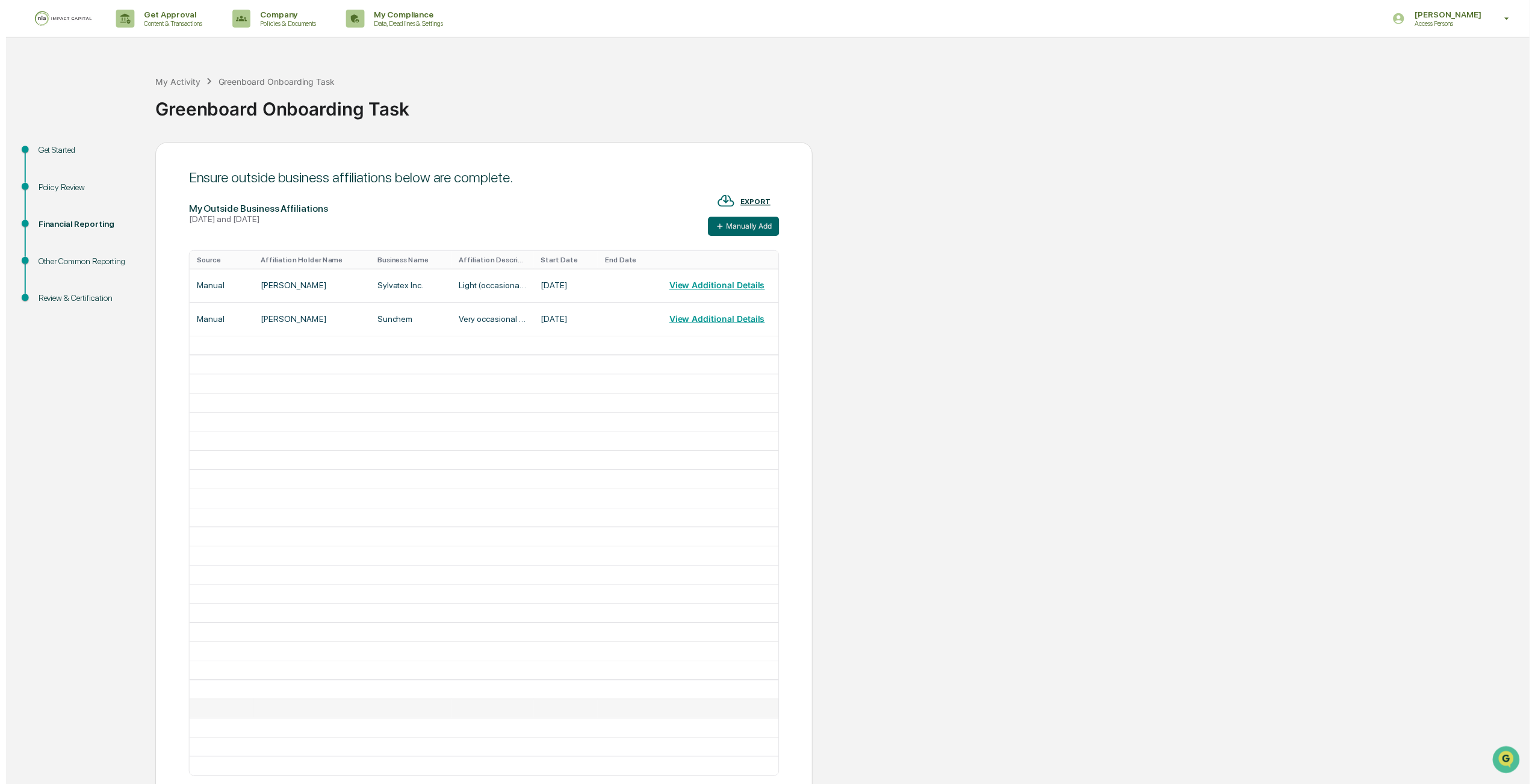
scroll to position [99, 0]
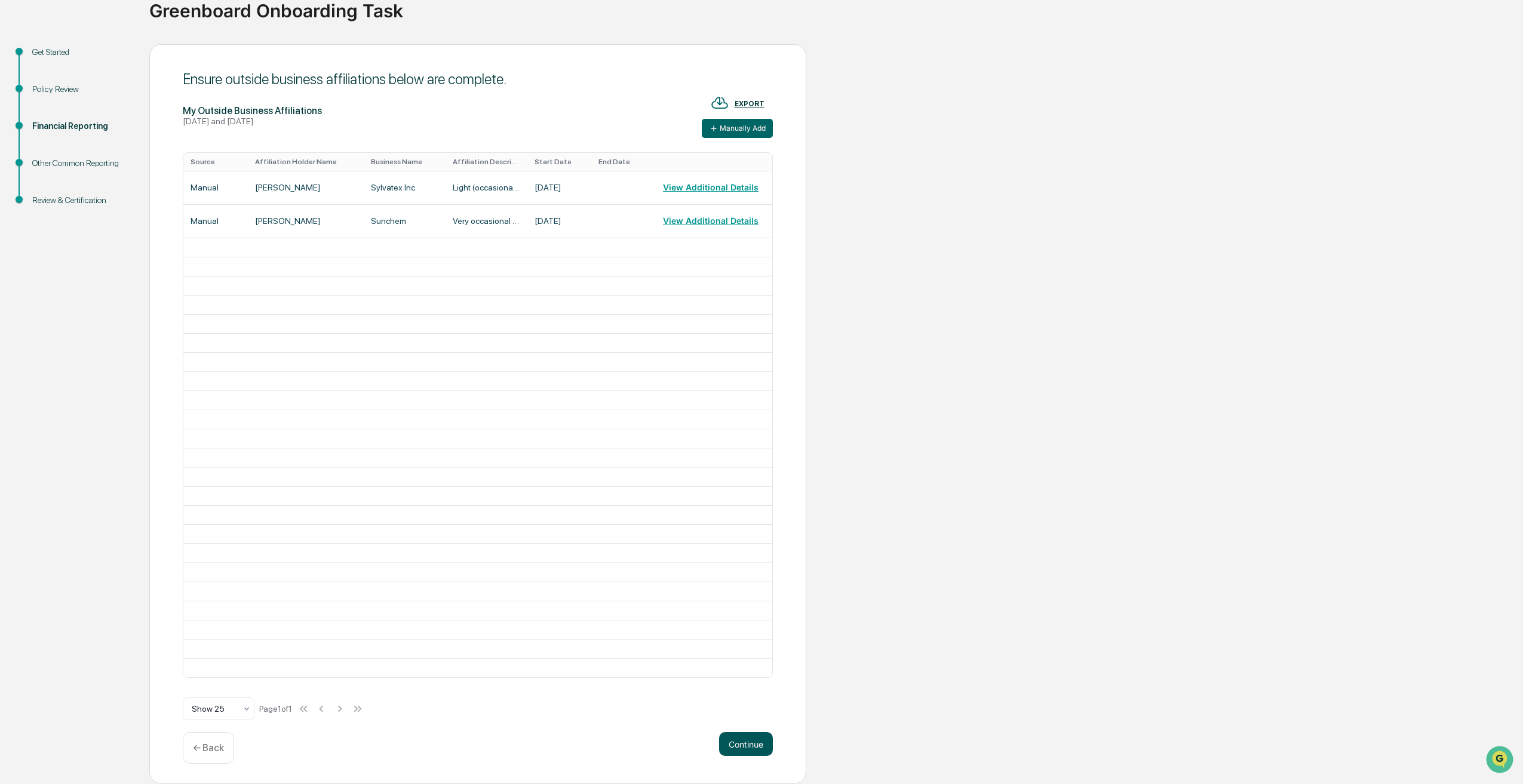
click at [737, 745] on button "Continue" at bounding box center [746, 743] width 54 height 24
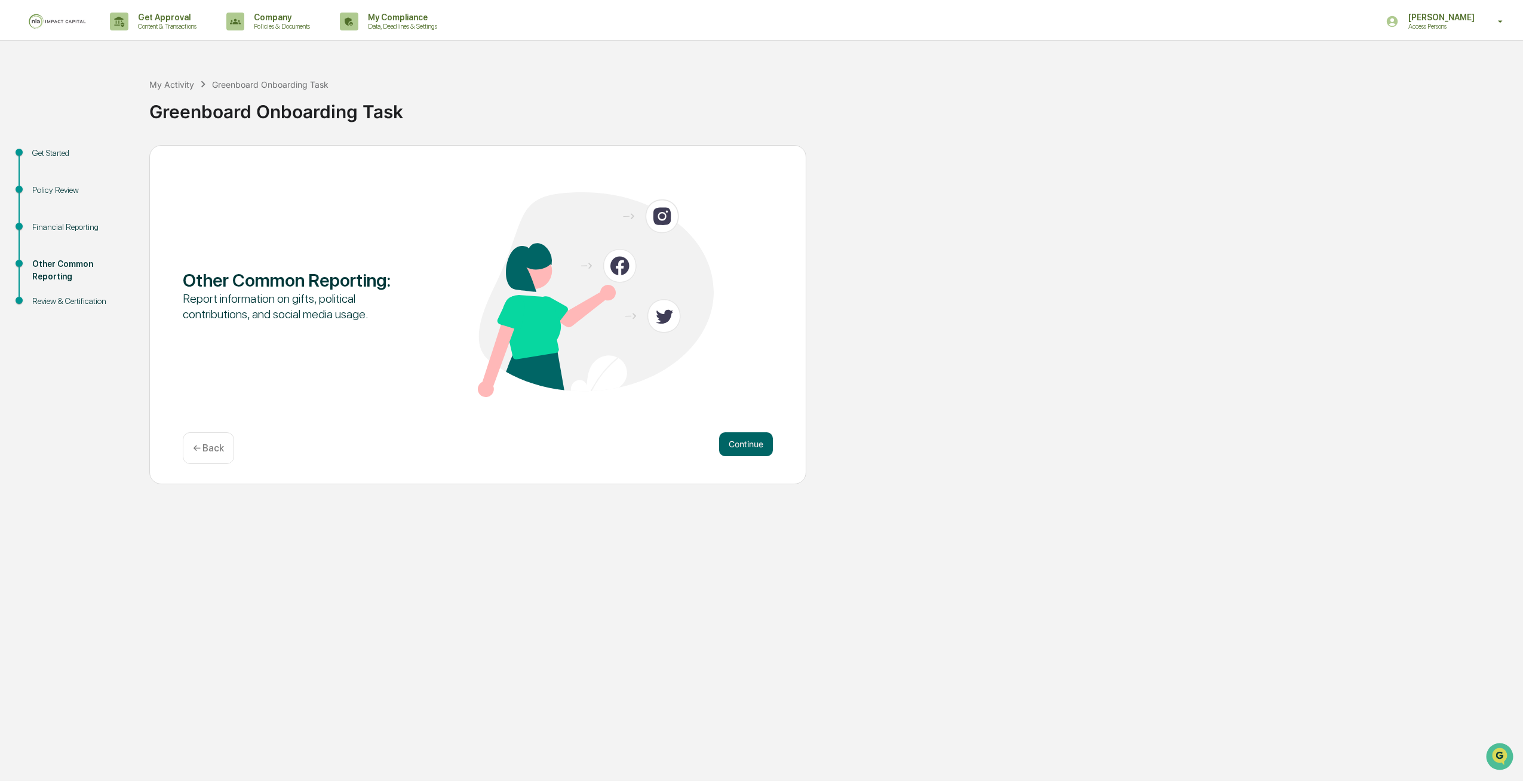
scroll to position [0, 0]
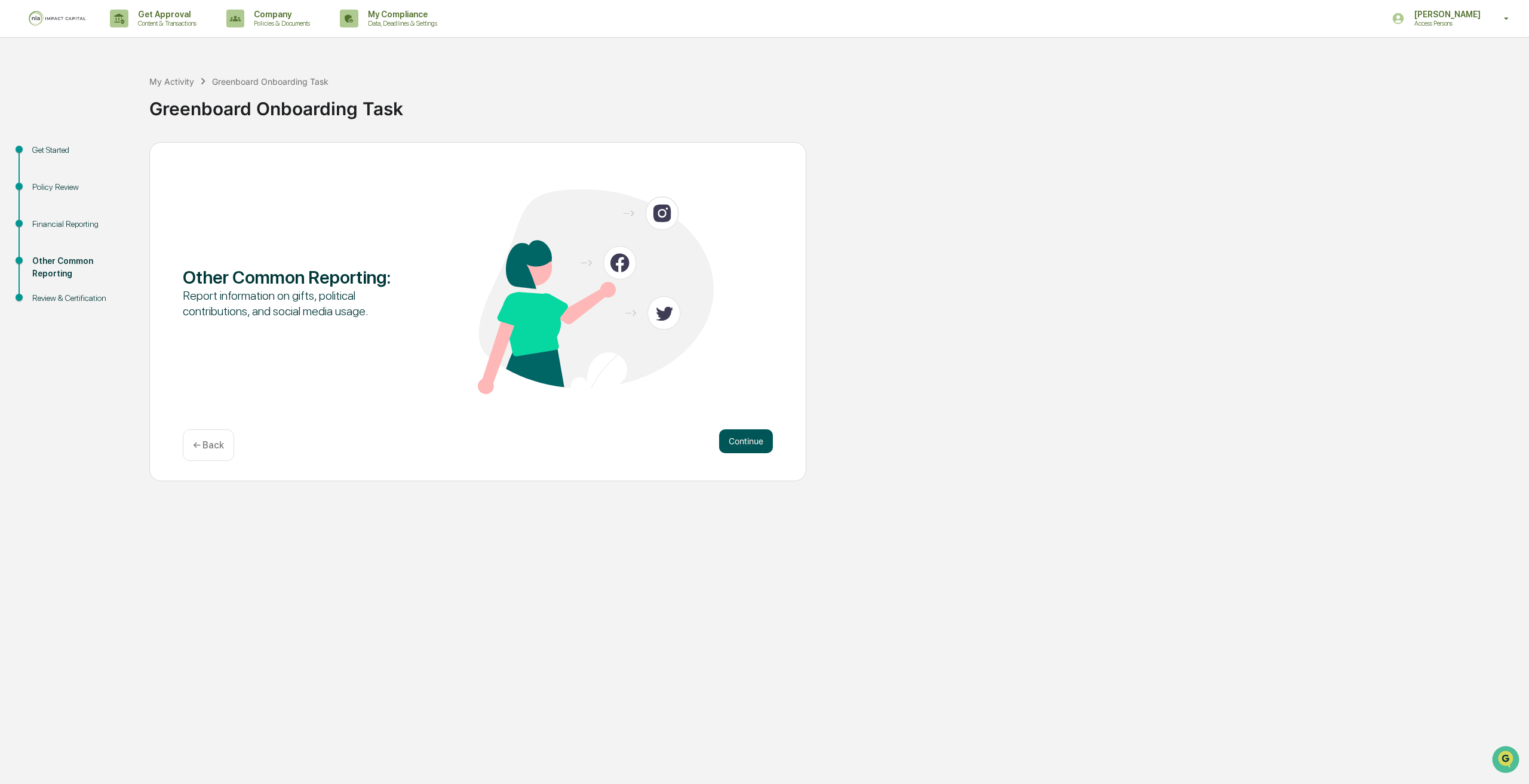
click at [741, 450] on button "Continue" at bounding box center [746, 441] width 54 height 24
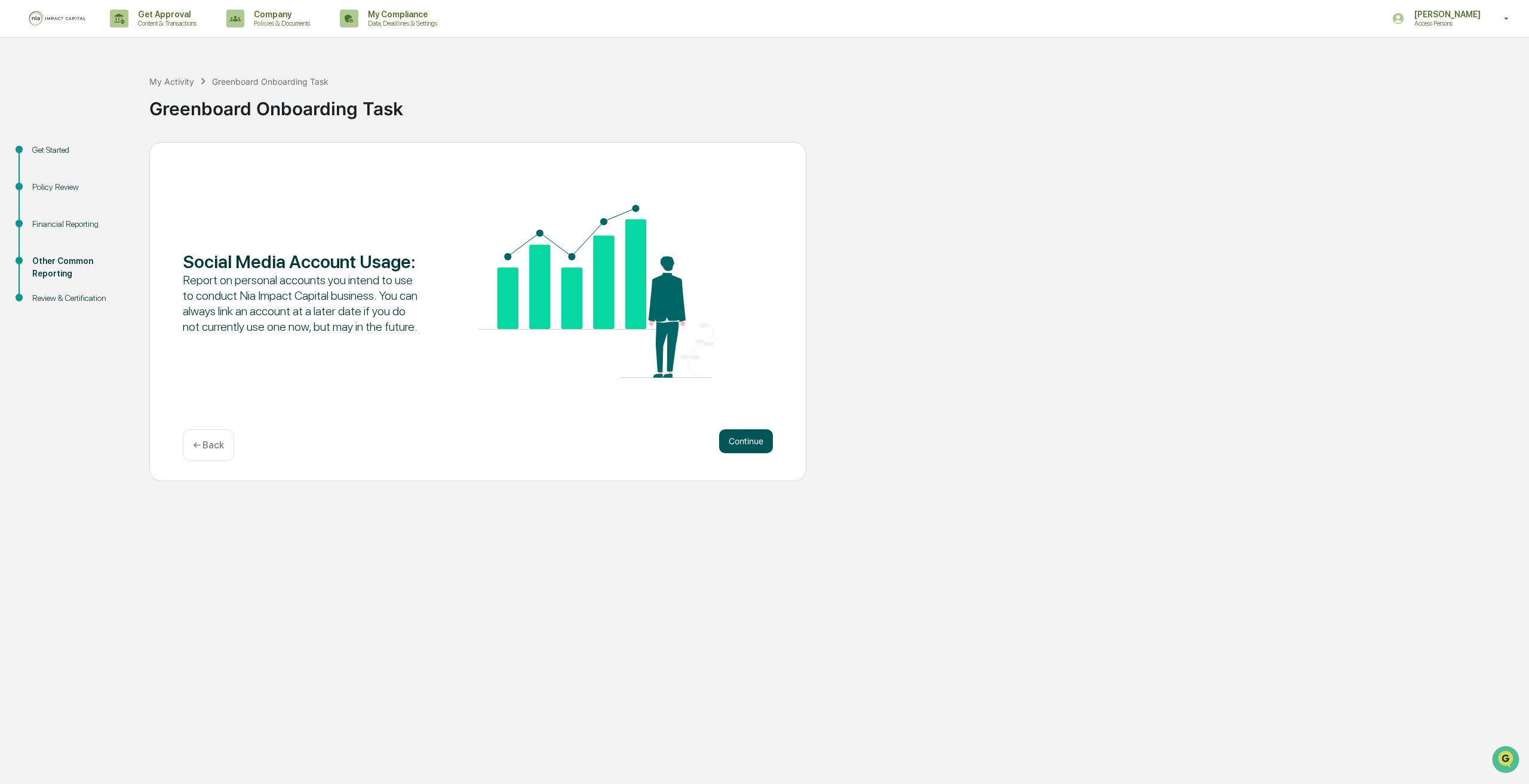
click at [745, 443] on button "Continue" at bounding box center [746, 441] width 54 height 24
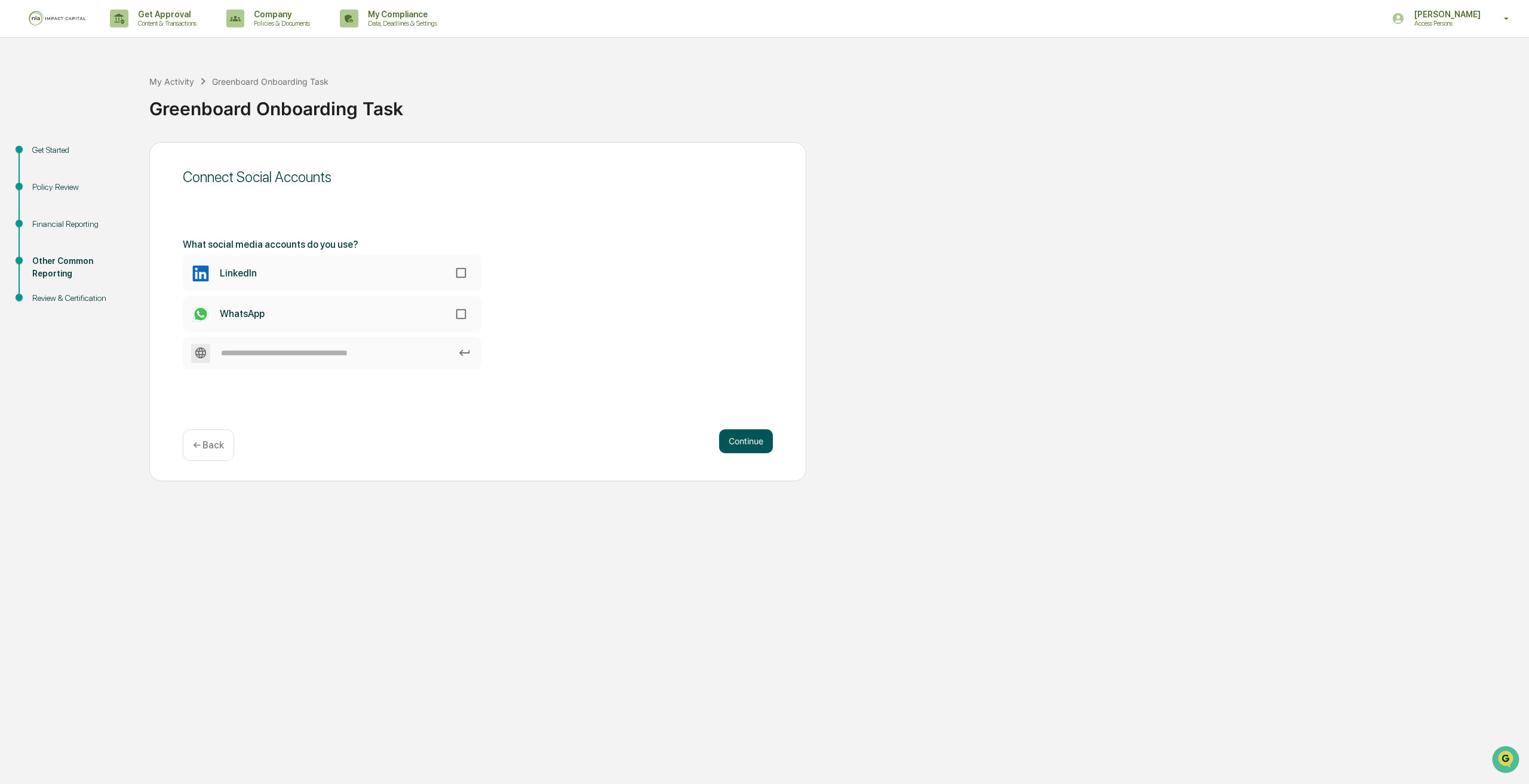
click at [744, 446] on button "Continue" at bounding box center [746, 441] width 54 height 24
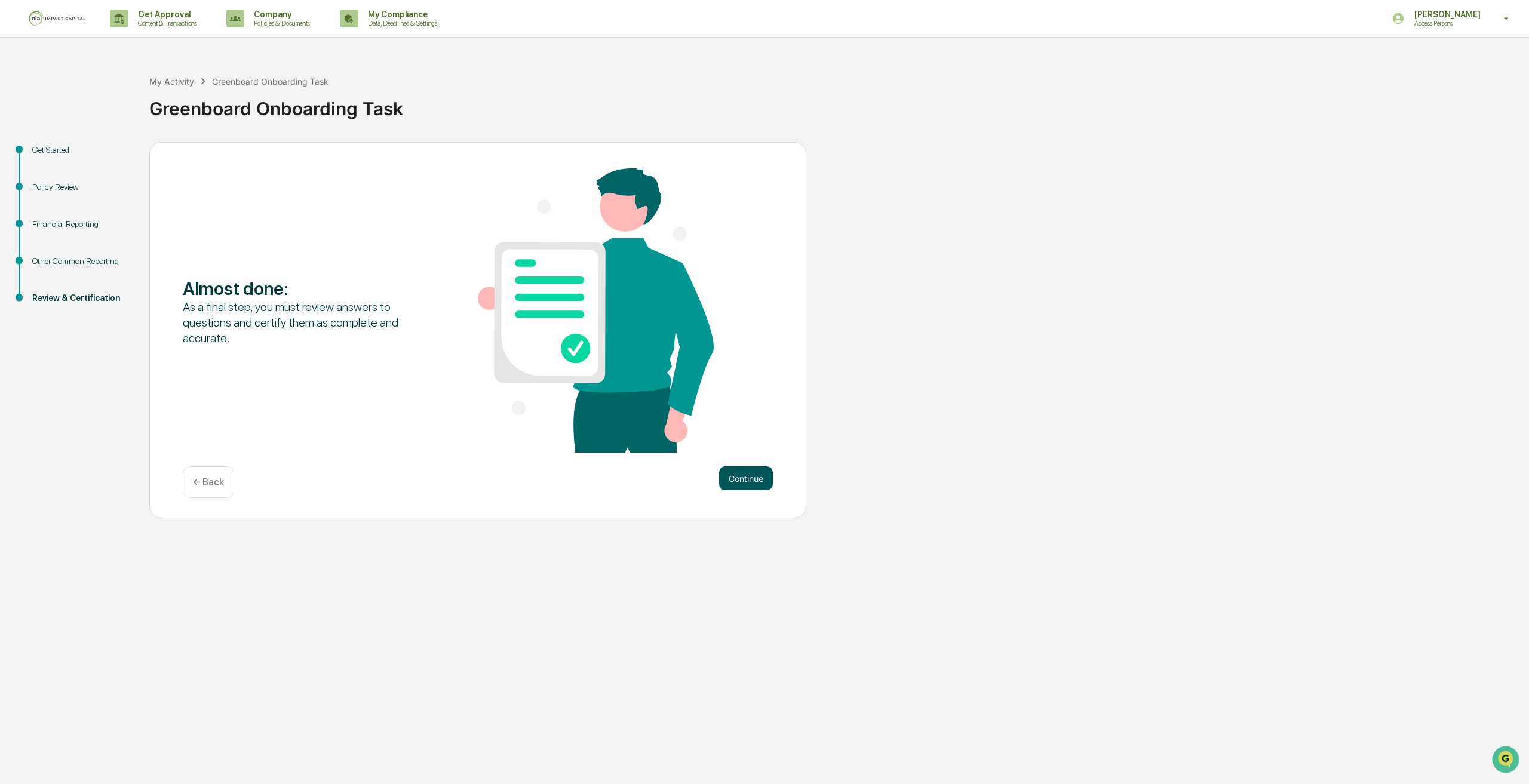
click at [745, 479] on button "Continue" at bounding box center [746, 478] width 54 height 24
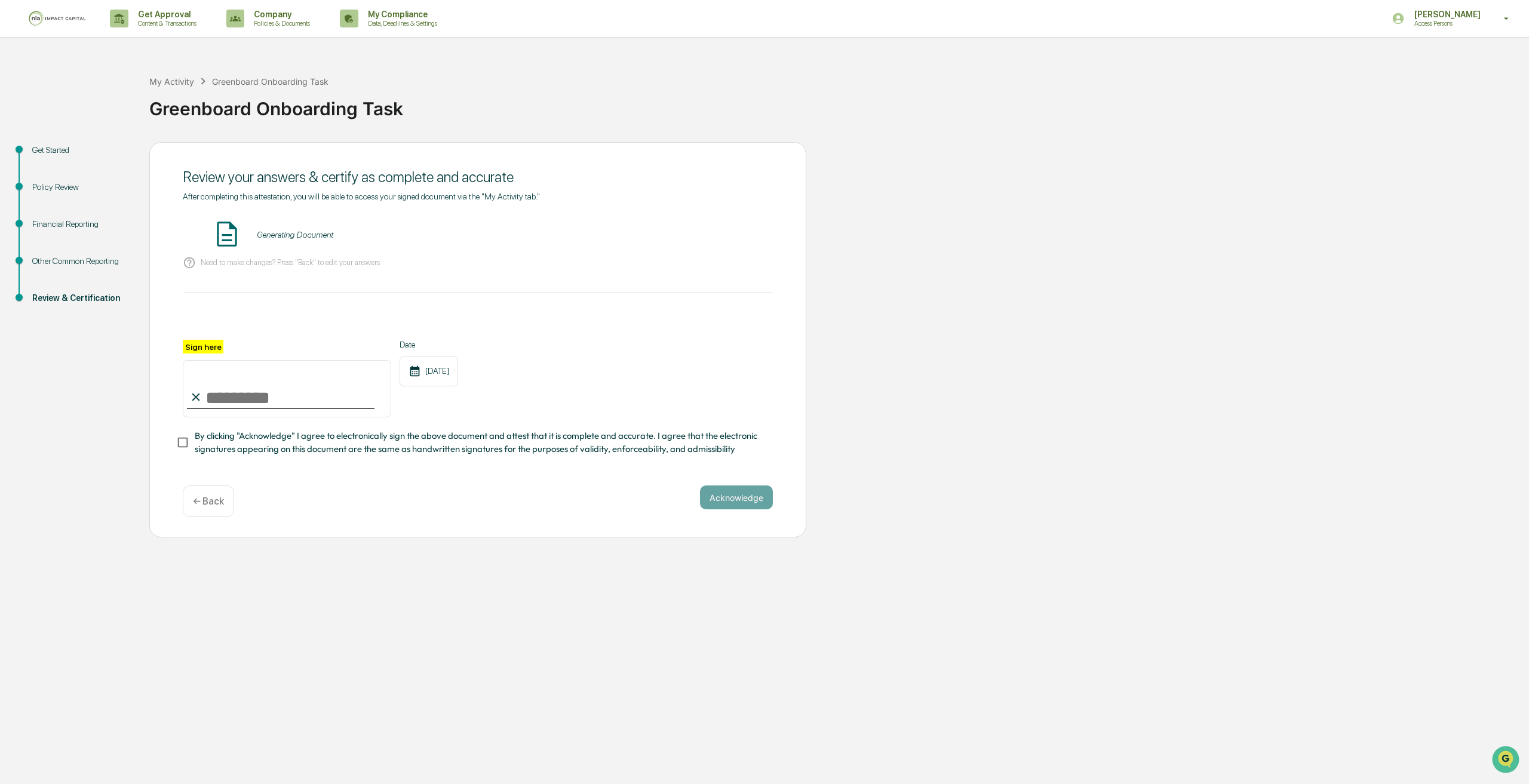
click at [238, 395] on input "Sign here" at bounding box center [287, 389] width 209 height 57
type input "**********"
click at [742, 499] on button "Acknowledge" at bounding box center [736, 497] width 73 height 24
click at [717, 240] on button "VIEW" at bounding box center [705, 234] width 78 height 20
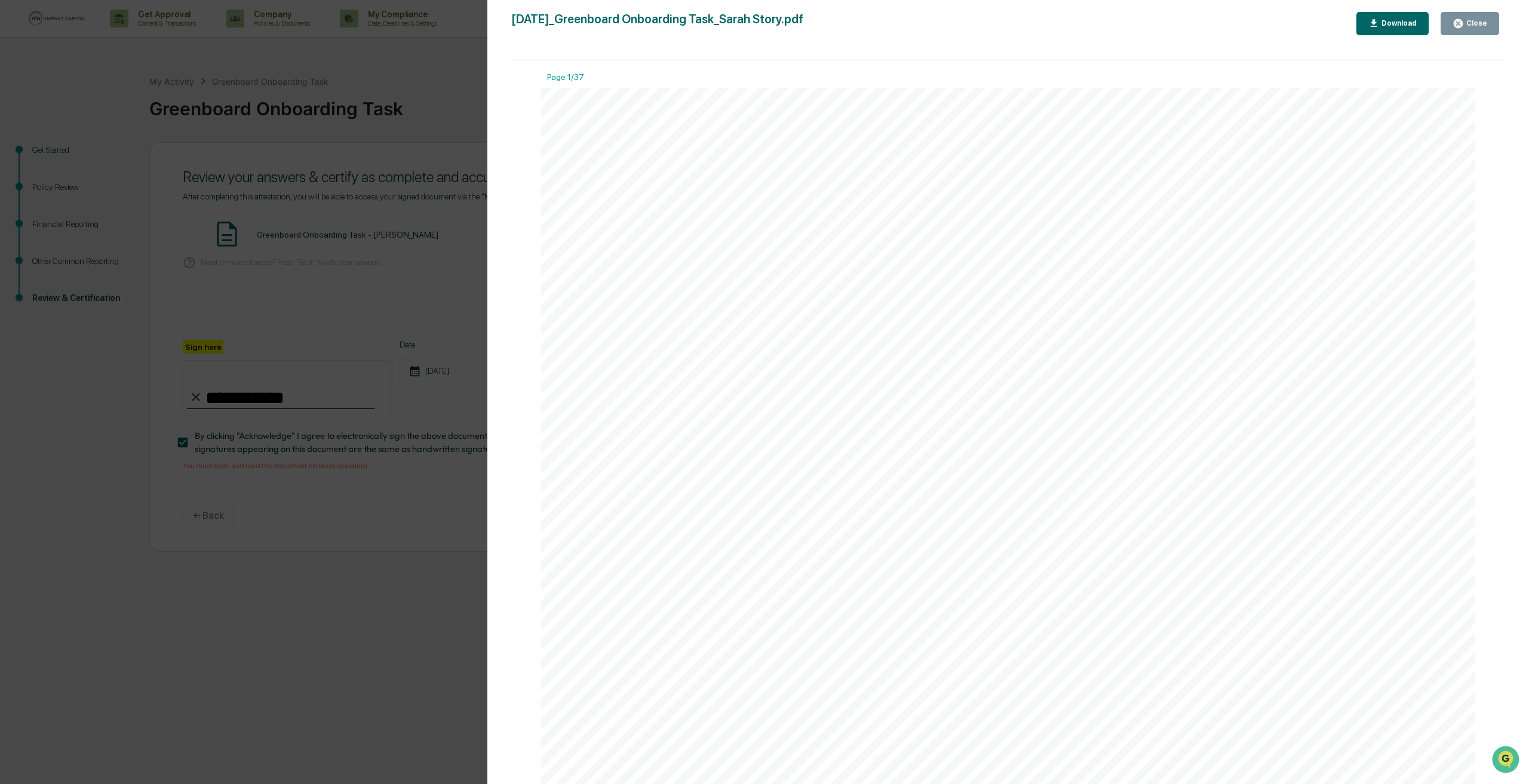
click at [1482, 20] on div "Close" at bounding box center [1475, 23] width 23 height 9
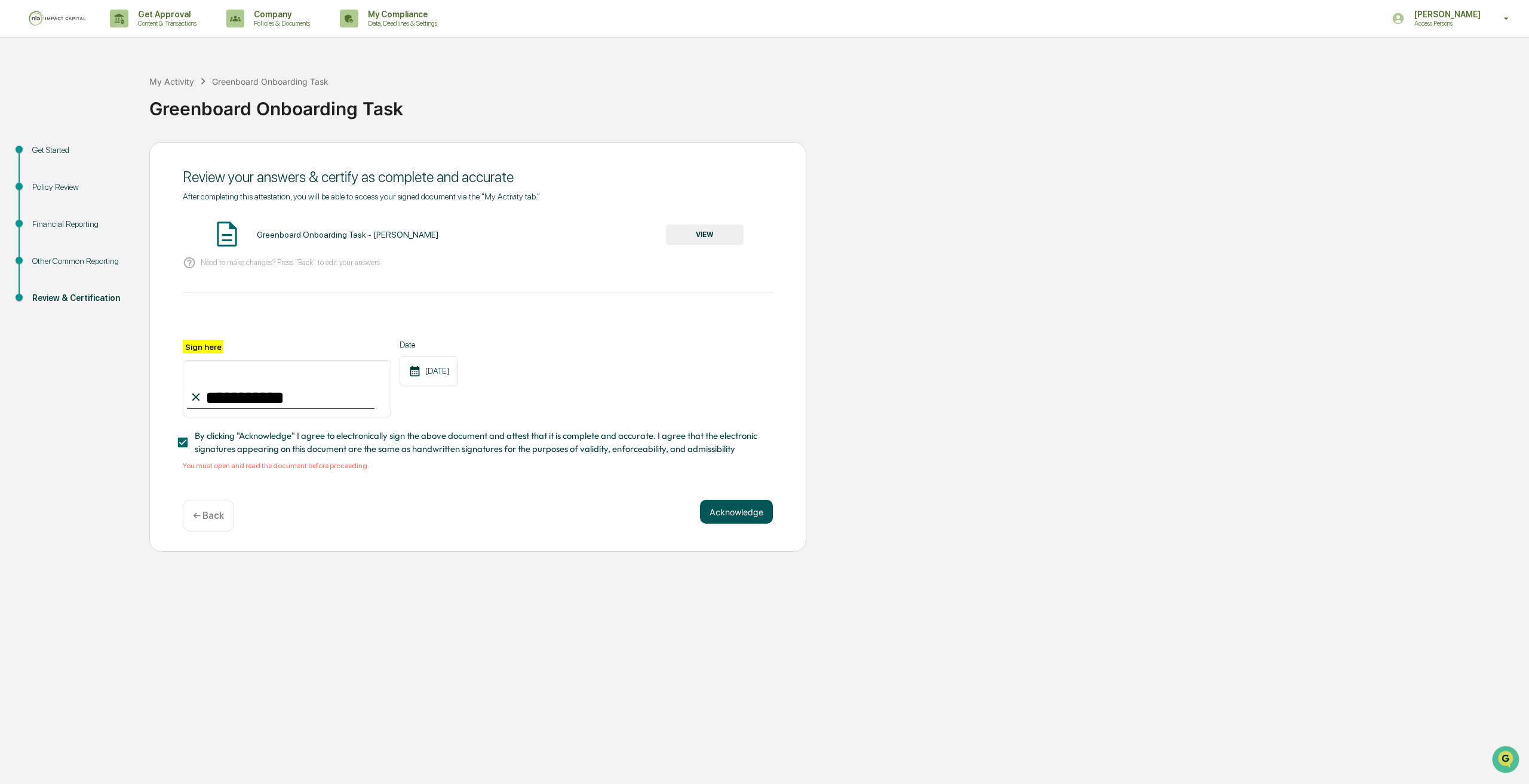
click at [723, 514] on button "Acknowledge" at bounding box center [736, 512] width 73 height 24
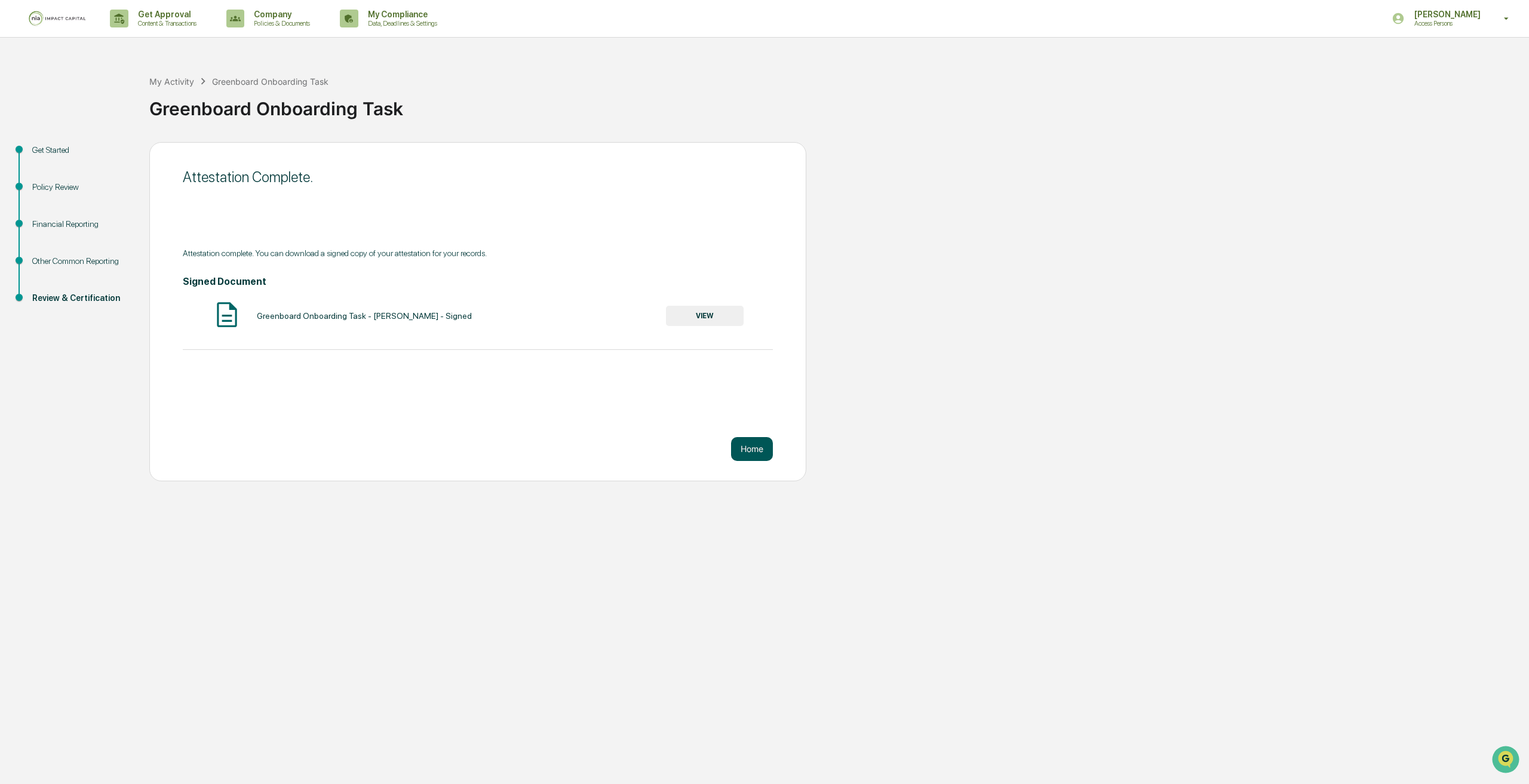
click at [757, 449] on button "Home" at bounding box center [751, 449] width 42 height 24
